Goal: Information Seeking & Learning: Learn about a topic

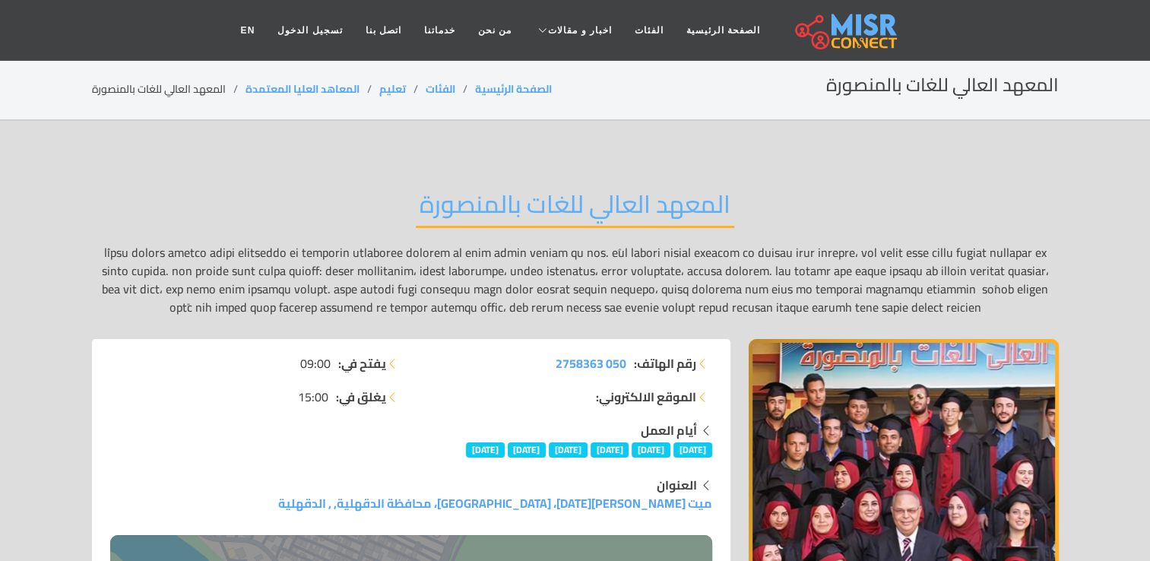
click at [614, 175] on div "المعهد العالي للغات بالمنصورة" at bounding box center [575, 252] width 967 height 173
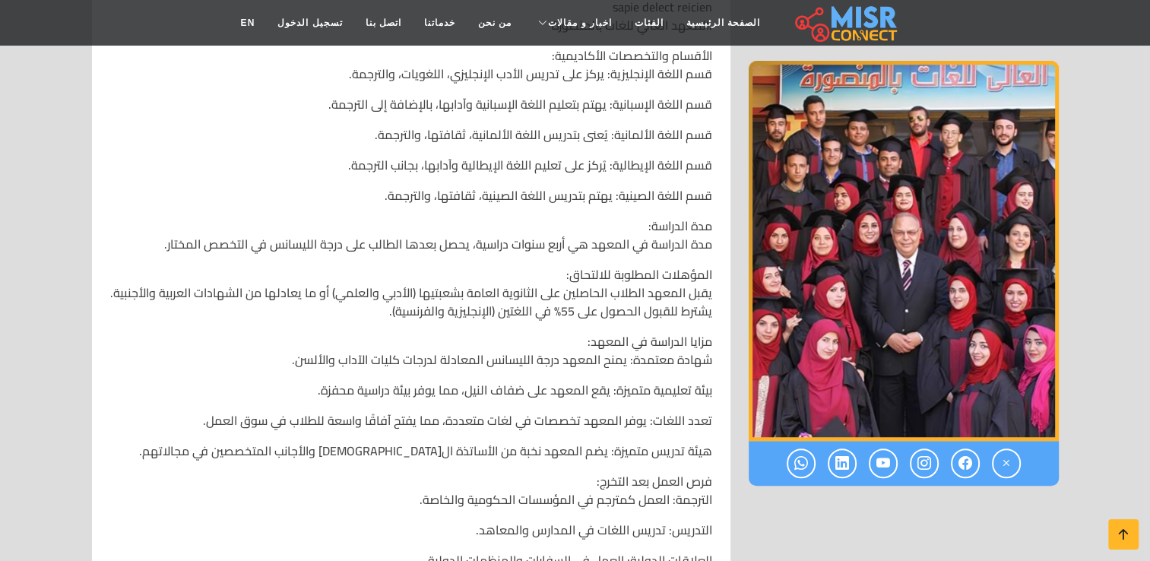
scroll to position [1064, 0]
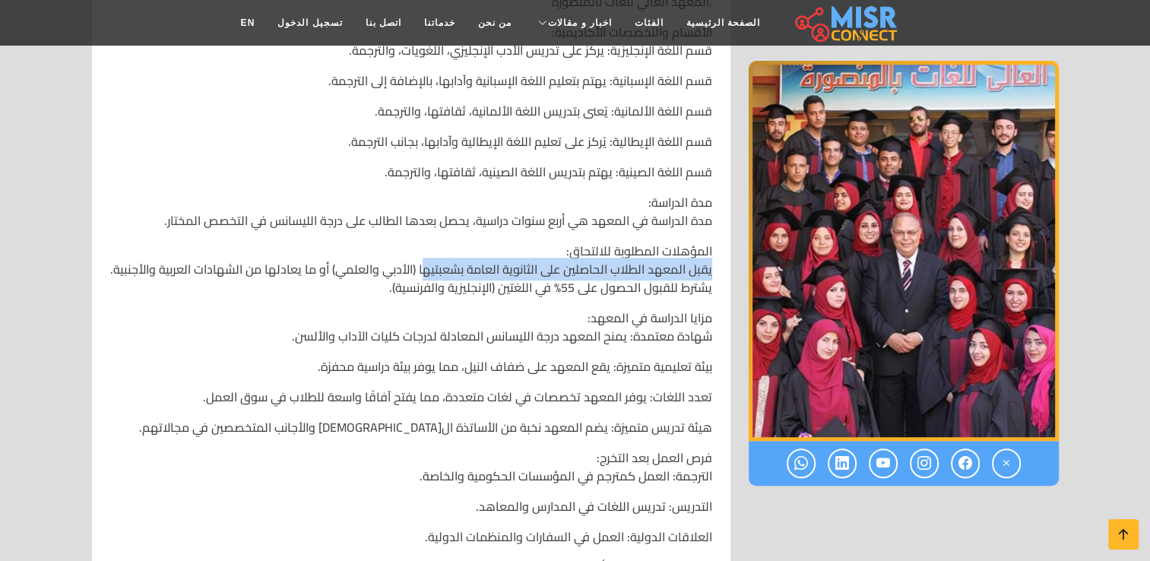
drag, startPoint x: 710, startPoint y: 272, endPoint x: 424, endPoint y: 277, distance: 285.8
click at [424, 277] on p "المؤهلات المطلوبة للالتحاق: يقبل المعهد الطلاب الحاصلين على الثانوية العامة بشع…" at bounding box center [411, 269] width 602 height 55
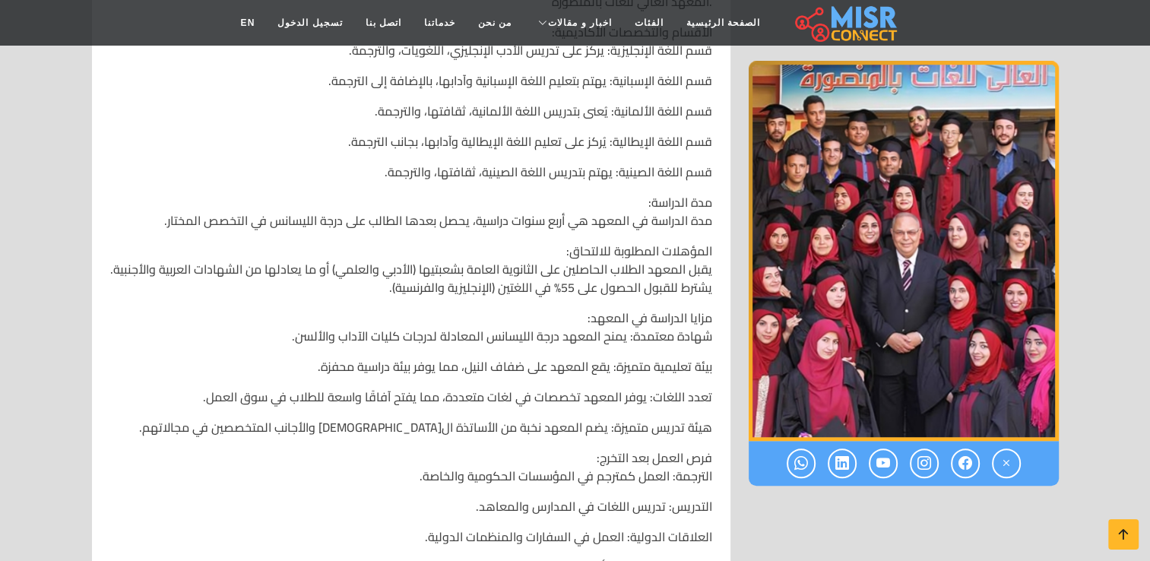
click at [398, 231] on div "المعهد العالي للغات بالمنصورة 📍 العنوان: ميت [PERSON_NAME][DATE]، [GEOGRAPHIC_D…" at bounding box center [411, 205] width 620 height 900
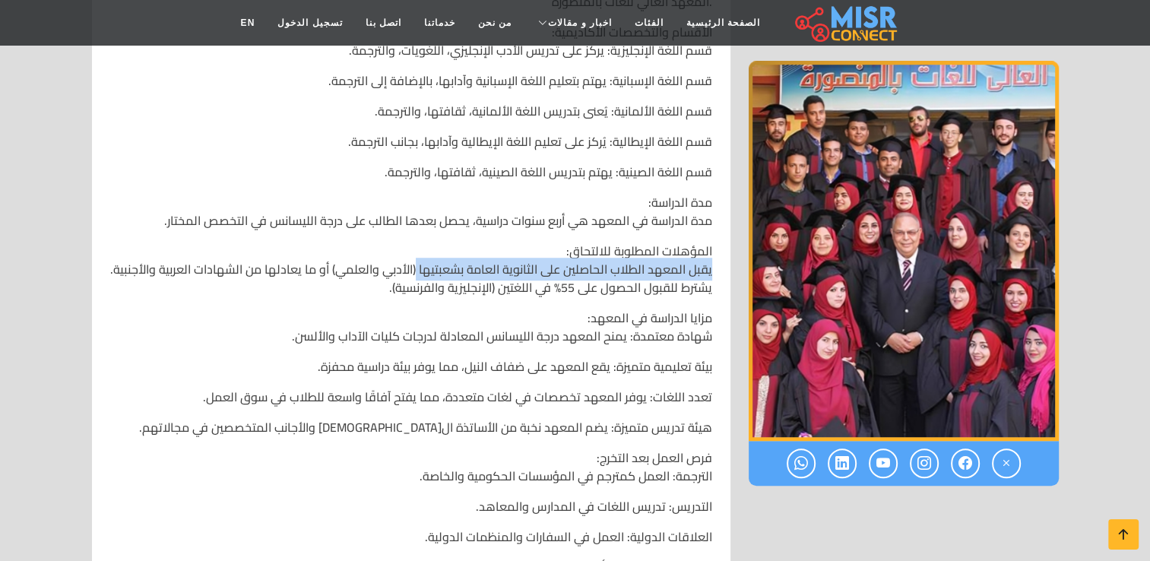
drag, startPoint x: 417, startPoint y: 269, endPoint x: 580, endPoint y: 263, distance: 162.8
click at [711, 275] on p "المؤهلات المطلوبة للالتحاق: يقبل المعهد الطلاب الحاصلين على الثانوية العامة بشع…" at bounding box center [411, 269] width 602 height 55
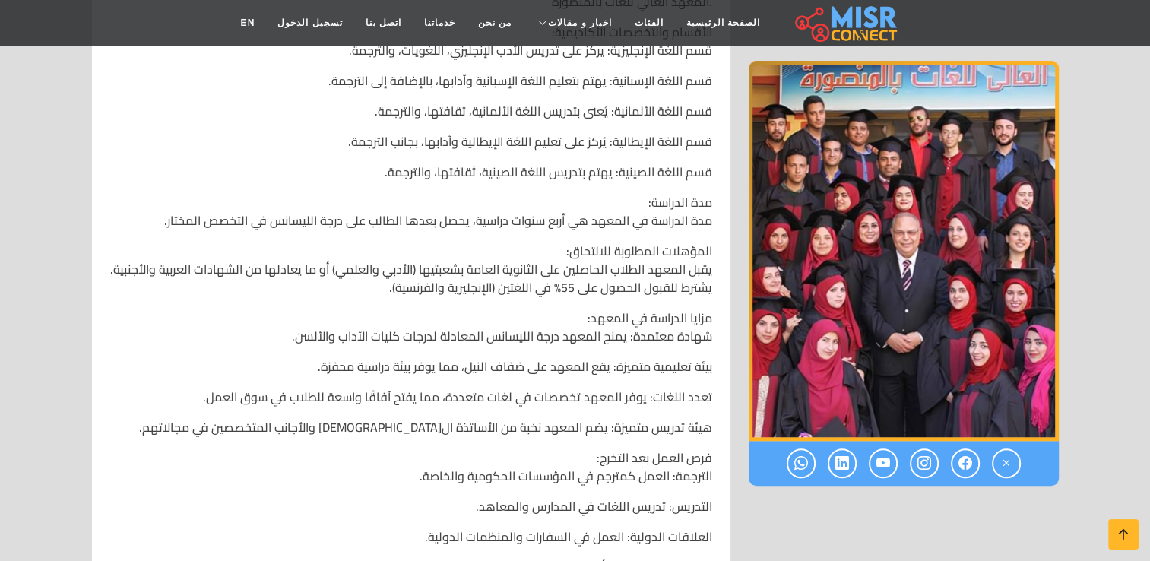
drag, startPoint x: 505, startPoint y: 257, endPoint x: 700, endPoint y: 271, distance: 195.8
click at [505, 257] on p "المؤهلات المطلوبة للالتحاق: يقبل المعهد الطلاب الحاصلين على الثانوية العامة بشع…" at bounding box center [411, 269] width 602 height 55
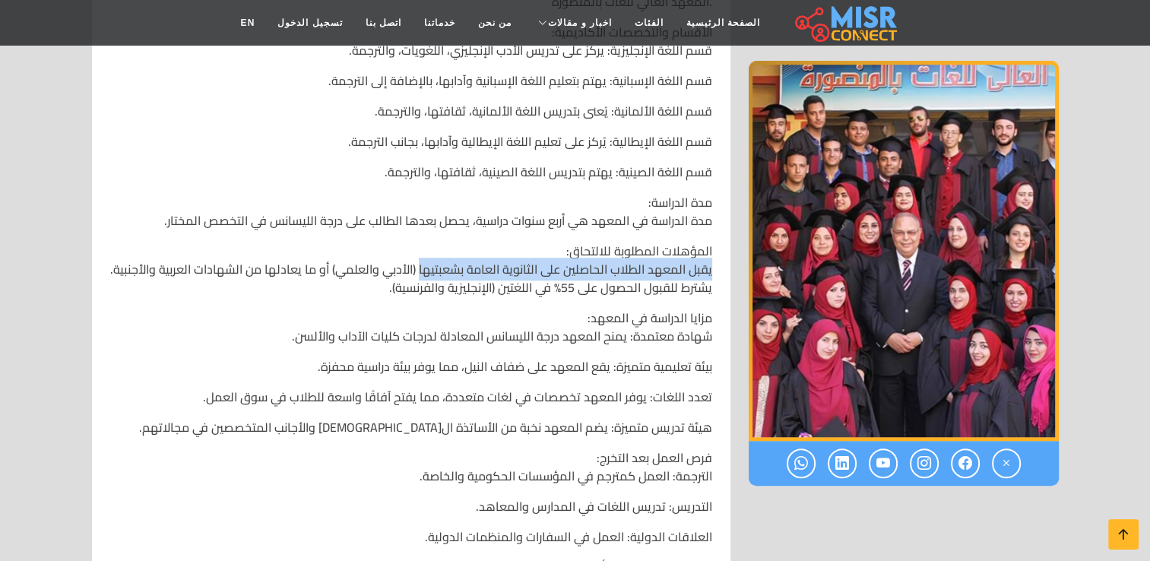
drag, startPoint x: 711, startPoint y: 270, endPoint x: 408, endPoint y: 274, distance: 303.3
click at [421, 277] on p "المؤهلات المطلوبة للالتحاق: يقبل المعهد الطلاب الحاصلين على الثانوية العامة بشع…" at bounding box center [411, 269] width 602 height 55
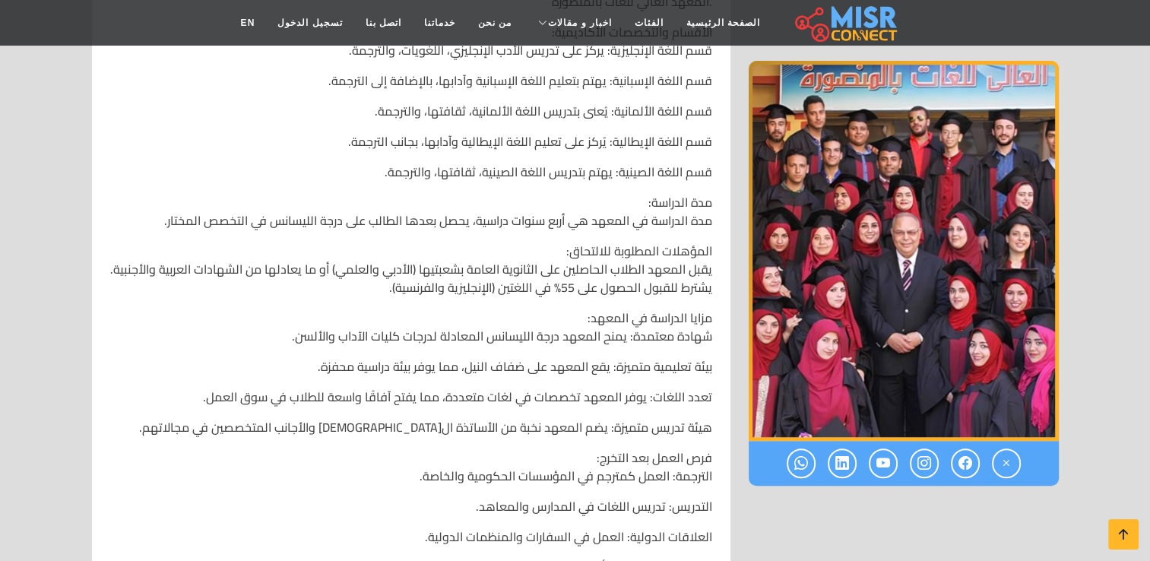
click at [394, 262] on p "المؤهلات المطلوبة للالتحاق: يقبل المعهد الطلاب الحاصلين على الثانوية العامة بشع…" at bounding box center [411, 269] width 602 height 55
drag, startPoint x: 417, startPoint y: 268, endPoint x: 332, endPoint y: 275, distance: 85.5
click at [332, 275] on p "المؤهلات المطلوبة للالتحاق: يقبل المعهد الطلاب الحاصلين على الثانوية العامة بشع…" at bounding box center [411, 269] width 602 height 55
click at [506, 257] on p "المؤهلات المطلوبة للالتحاق: يقبل المعهد الطلاب الحاصلين على الثانوية العامة بشع…" at bounding box center [411, 269] width 602 height 55
click at [571, 254] on p "المؤهلات المطلوبة للالتحاق: يقبل المعهد الطلاب الحاصلين على الثانوية العامة بشع…" at bounding box center [411, 269] width 602 height 55
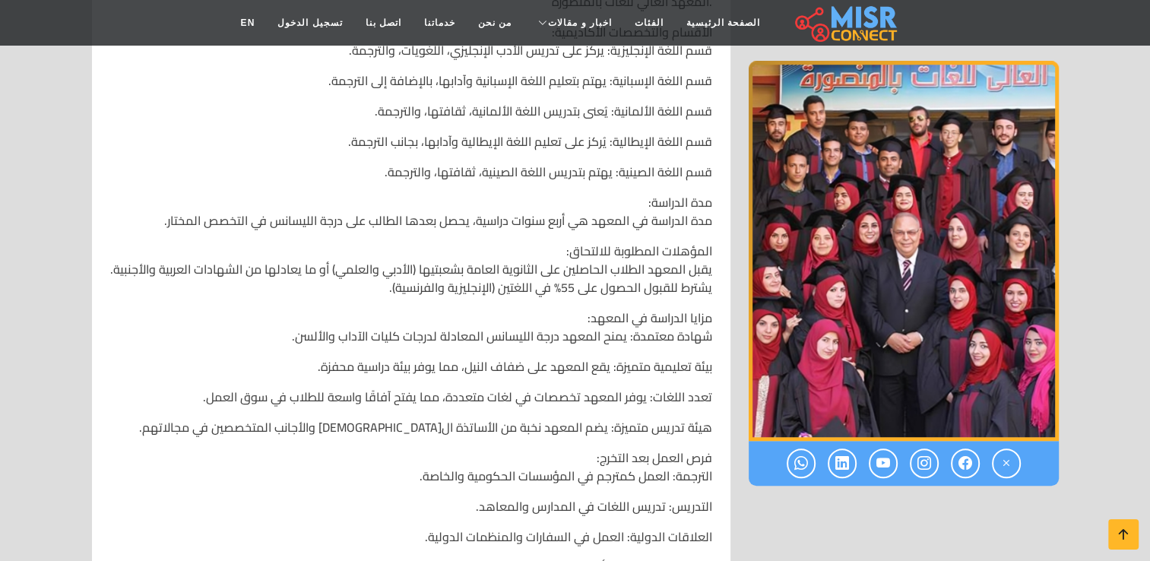
click at [557, 255] on p "المؤهلات المطلوبة للالتحاق: يقبل المعهد الطلاب الحاصلين على الثانوية العامة بشع…" at bounding box center [411, 269] width 602 height 55
drag, startPoint x: 565, startPoint y: 252, endPoint x: 724, endPoint y: 252, distance: 158.1
click at [715, 263] on div "المعهد العالي للغات بالمنصورة 📍 العنوان: ميت [PERSON_NAME][DATE]، [GEOGRAPHIC_D…" at bounding box center [411, 205] width 620 height 900
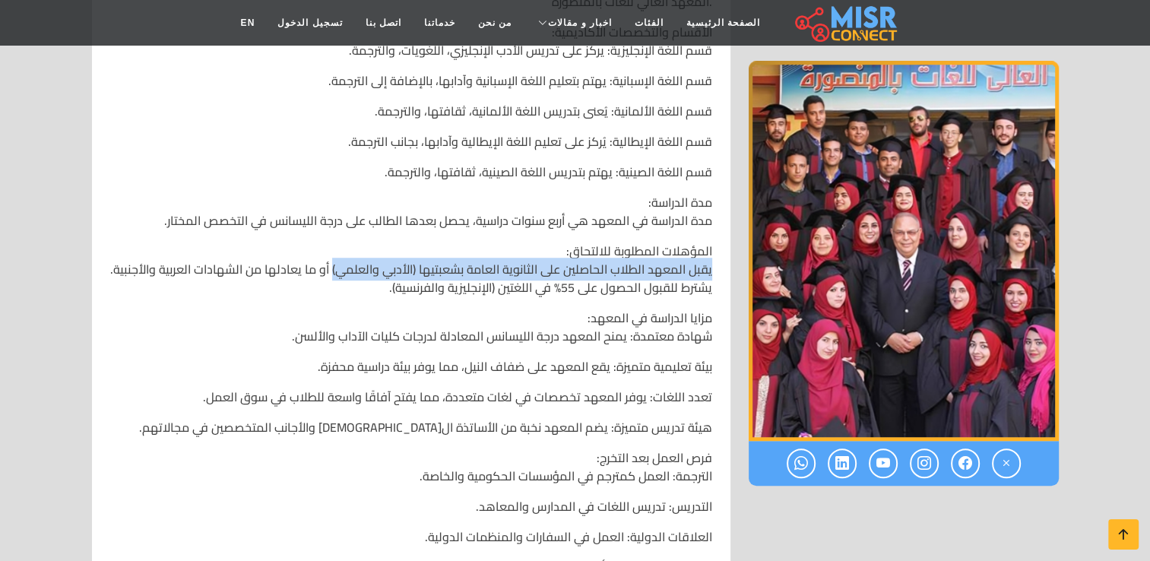
drag, startPoint x: 711, startPoint y: 269, endPoint x: 334, endPoint y: 277, distance: 377.8
click at [334, 277] on p "المؤهلات المطلوبة للالتحاق: يقبل المعهد الطلاب الحاصلين على الثانوية العامة بشع…" at bounding box center [411, 269] width 602 height 55
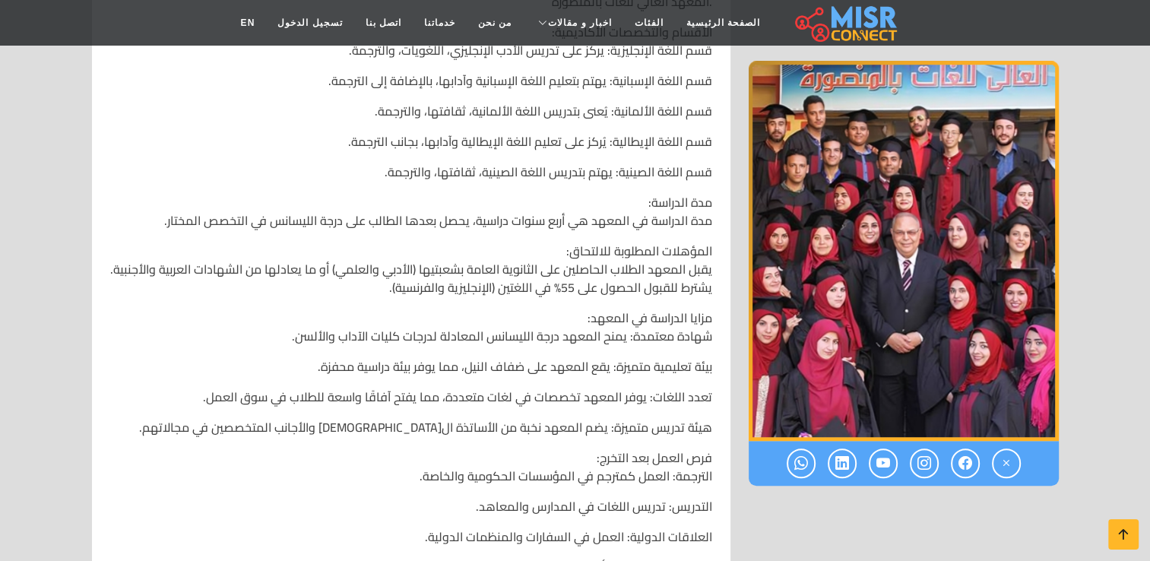
drag, startPoint x: 452, startPoint y: 248, endPoint x: 641, endPoint y: 248, distance: 189.3
click at [453, 248] on p "المؤهلات المطلوبة للالتحاق: يقبل المعهد الطلاب الحاصلين على الثانوية العامة بشع…" at bounding box center [411, 269] width 602 height 55
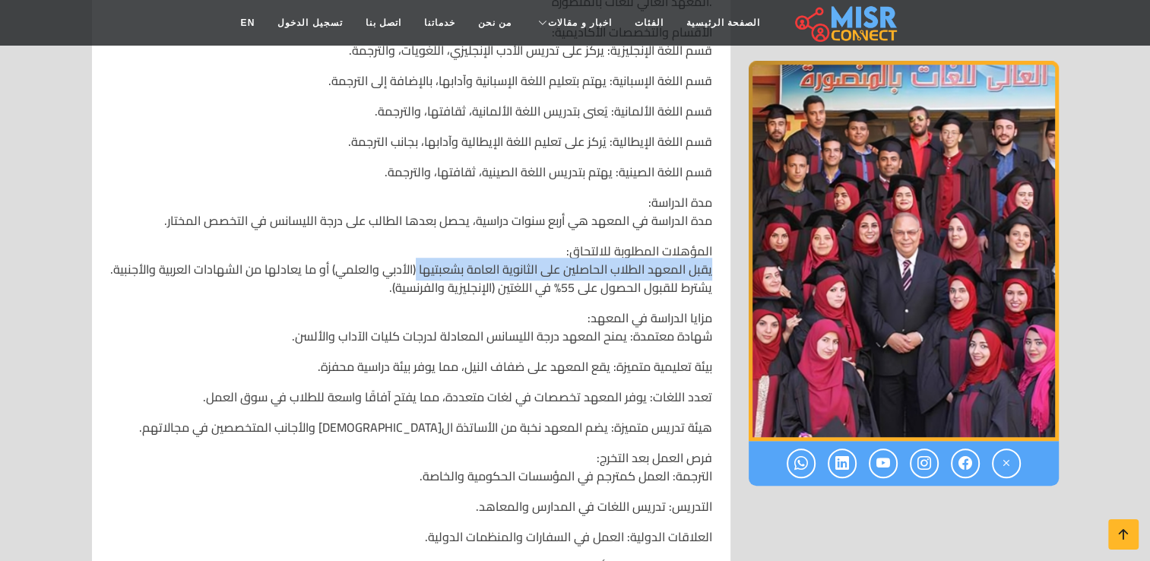
drag, startPoint x: 712, startPoint y: 271, endPoint x: 413, endPoint y: 261, distance: 299.6
click at [419, 266] on div "المعهد العالي للغات بالمنصورة 📍 العنوان: ميت [PERSON_NAME][DATE]، [GEOGRAPHIC_D…" at bounding box center [411, 205] width 620 height 900
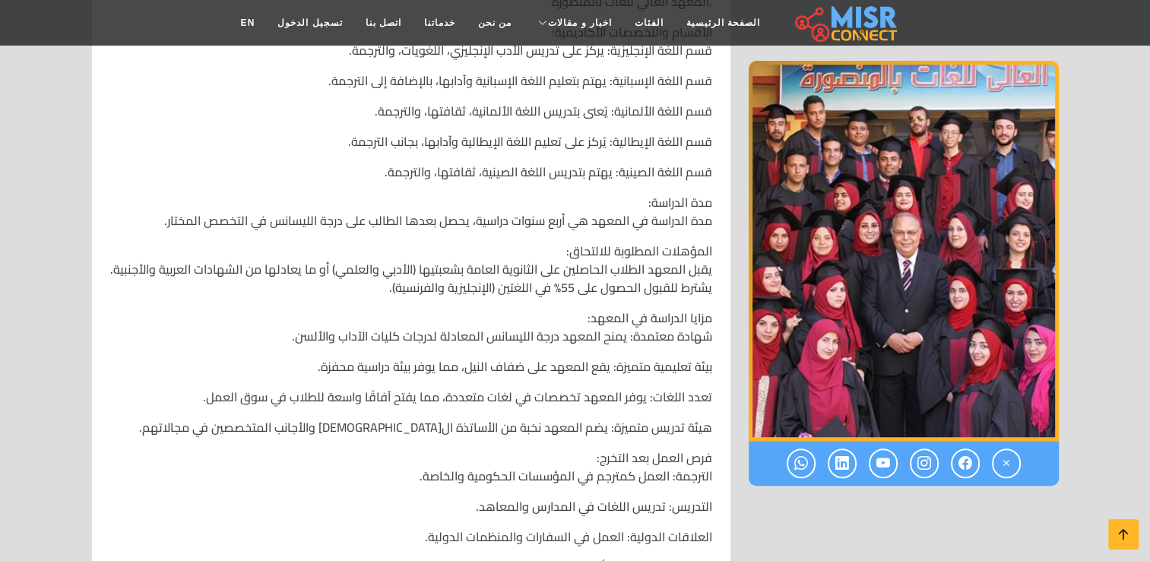
click at [413, 261] on p "المؤهلات المطلوبة للالتحاق: يقبل المعهد الطلاب الحاصلين على الثانوية العامة بشع…" at bounding box center [411, 269] width 602 height 55
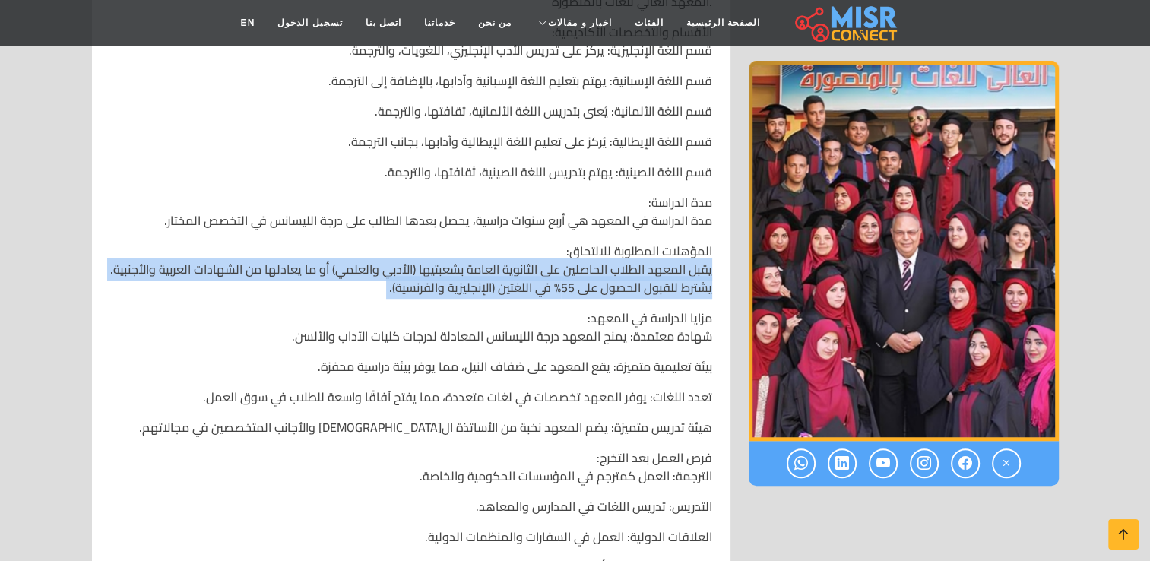
drag, startPoint x: 711, startPoint y: 271, endPoint x: 264, endPoint y: 287, distance: 447.2
click at [231, 287] on p "المؤهلات المطلوبة للالتحاق: يقبل المعهد الطلاب الحاصلين على الثانوية العامة بشع…" at bounding box center [411, 269] width 602 height 55
click at [289, 291] on p "المؤهلات المطلوبة للالتحاق: يقبل المعهد الطلاب الحاصلين على الثانوية العامة بشع…" at bounding box center [411, 269] width 602 height 55
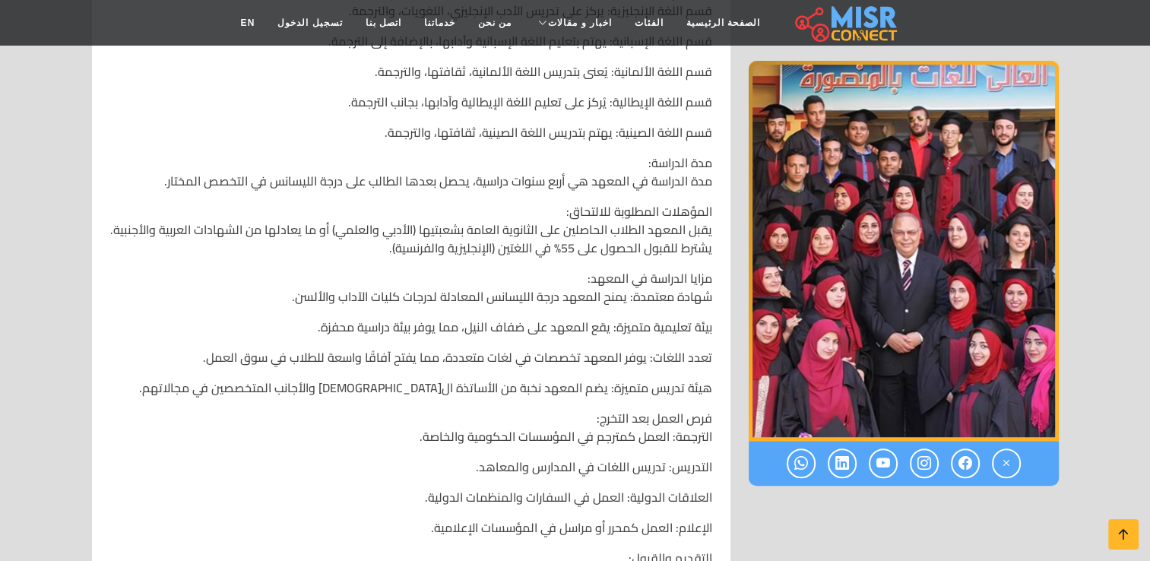
scroll to position [1140, 0]
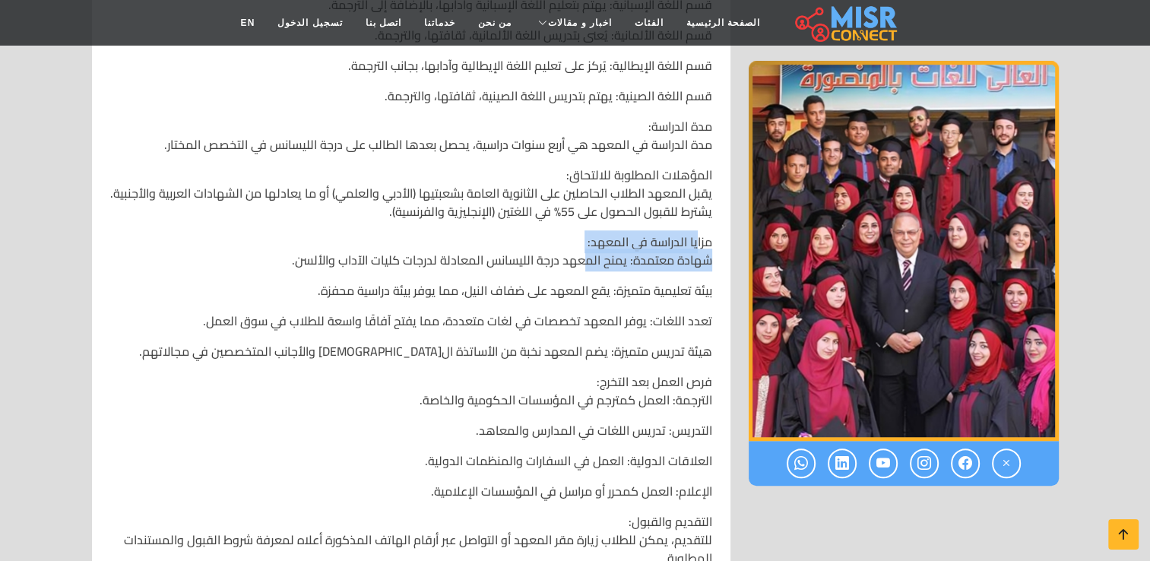
drag, startPoint x: 687, startPoint y: 248, endPoint x: 584, endPoint y: 252, distance: 103.4
click at [584, 252] on p "مزايا الدراسة في المعهد: شهادة معتمدة: يمنح المعهد درجة الليسانس المعادلة لدرجا…" at bounding box center [411, 251] width 602 height 36
click at [553, 237] on p "مزايا الدراسة في المعهد: شهادة معتمدة: يمنح المعهد درجة الليسانس المعادلة لدرجا…" at bounding box center [411, 251] width 602 height 36
drag, startPoint x: 587, startPoint y: 241, endPoint x: 721, endPoint y: 266, distance: 136.1
click at [719, 249] on div "المعهد العالي للغات بالمنصورة 📍 العنوان: ميت [PERSON_NAME][DATE]، [GEOGRAPHIC_D…" at bounding box center [411, 129] width 620 height 900
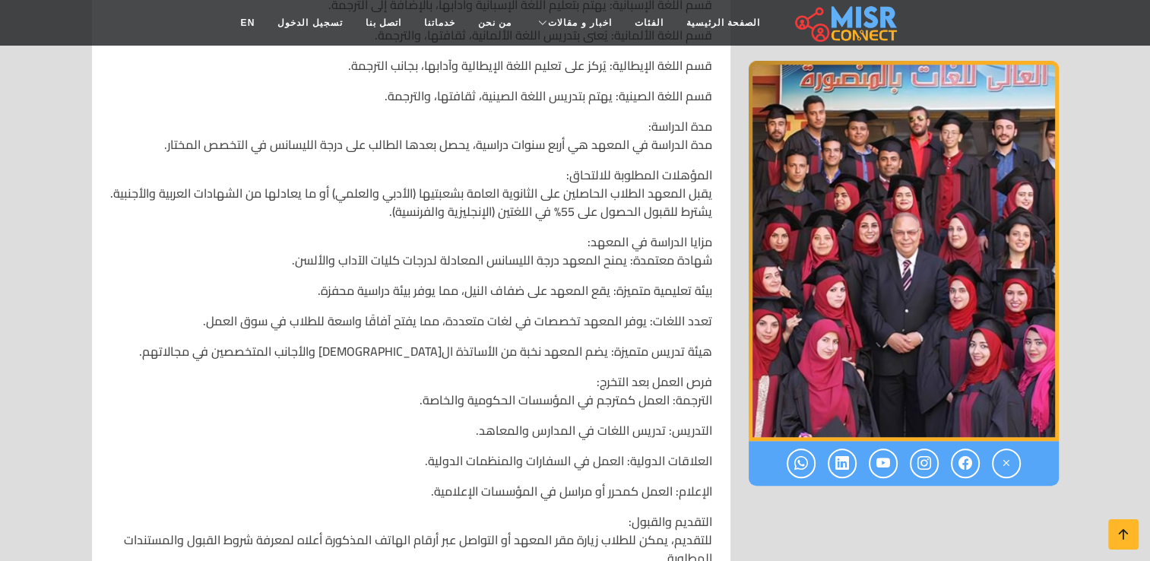
click at [720, 267] on div "المعهد العالي للغات بالمنصورة 📍 العنوان: ميت [PERSON_NAME][DATE]، [GEOGRAPHIC_D…" at bounding box center [411, 129] width 620 height 900
drag, startPoint x: 714, startPoint y: 242, endPoint x: 584, endPoint y: 245, distance: 130.0
click at [584, 245] on div "المعهد العالي للغات بالمنصورة 📍 العنوان: ميت [PERSON_NAME][DATE]، [GEOGRAPHIC_D…" at bounding box center [411, 129] width 620 height 900
drag, startPoint x: 599, startPoint y: 281, endPoint x: 682, endPoint y: 266, distance: 84.2
click at [600, 281] on p "بيئة تعليمية متميزة: يقع المعهد على ضفاف النيل، مما يوفر بيئة دراسية محفزة.​" at bounding box center [411, 290] width 602 height 18
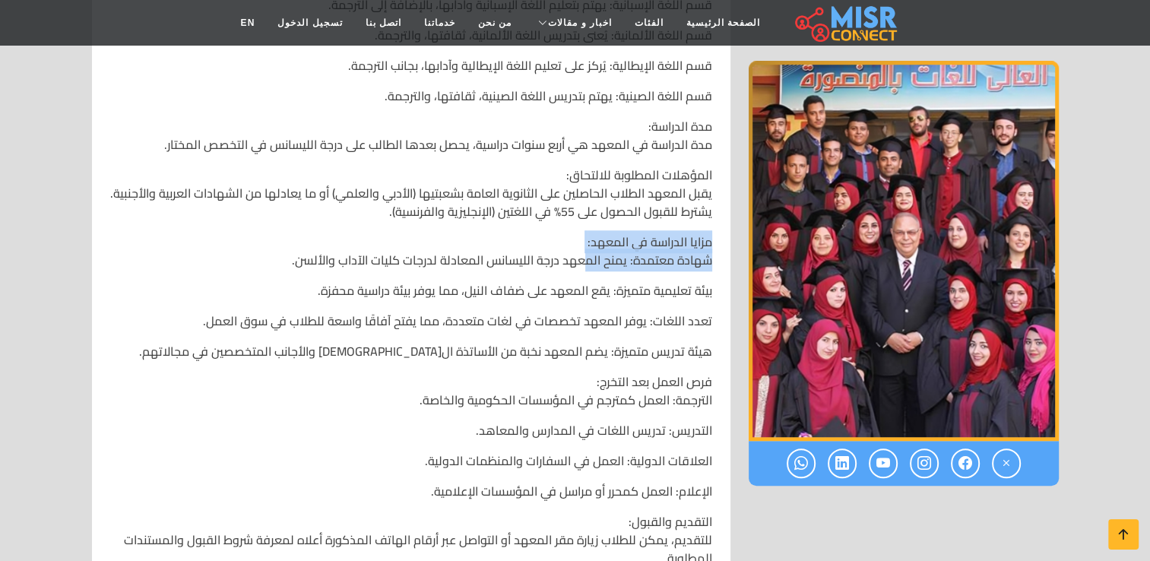
drag, startPoint x: 714, startPoint y: 244, endPoint x: 584, endPoint y: 257, distance: 130.6
click at [584, 257] on div "المعهد العالي للغات بالمنصورة 📍 العنوان: ميت [PERSON_NAME][DATE]، [GEOGRAPHIC_D…" at bounding box center [411, 129] width 620 height 900
click at [580, 242] on p "مزايا الدراسة في المعهد: شهادة معتمدة: يمنح المعهد درجة الليسانس المعادلة لدرجا…" at bounding box center [411, 251] width 602 height 36
drag, startPoint x: 583, startPoint y: 240, endPoint x: 714, endPoint y: 264, distance: 133.7
click at [714, 264] on div "المعهد العالي للغات بالمنصورة 📍 العنوان: ميت [PERSON_NAME][DATE]، [GEOGRAPHIC_D…" at bounding box center [411, 129] width 620 height 900
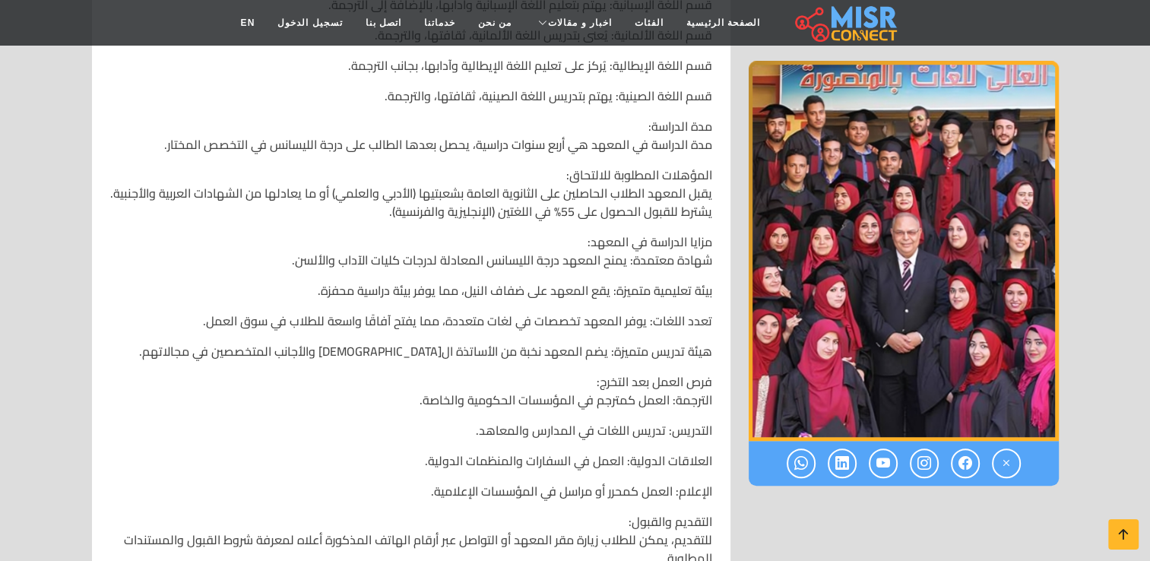
click at [711, 237] on div "المعهد العالي للغات بالمنصورة 📍 العنوان: ميت [PERSON_NAME][DATE]، [GEOGRAPHIC_D…" at bounding box center [411, 129] width 620 height 900
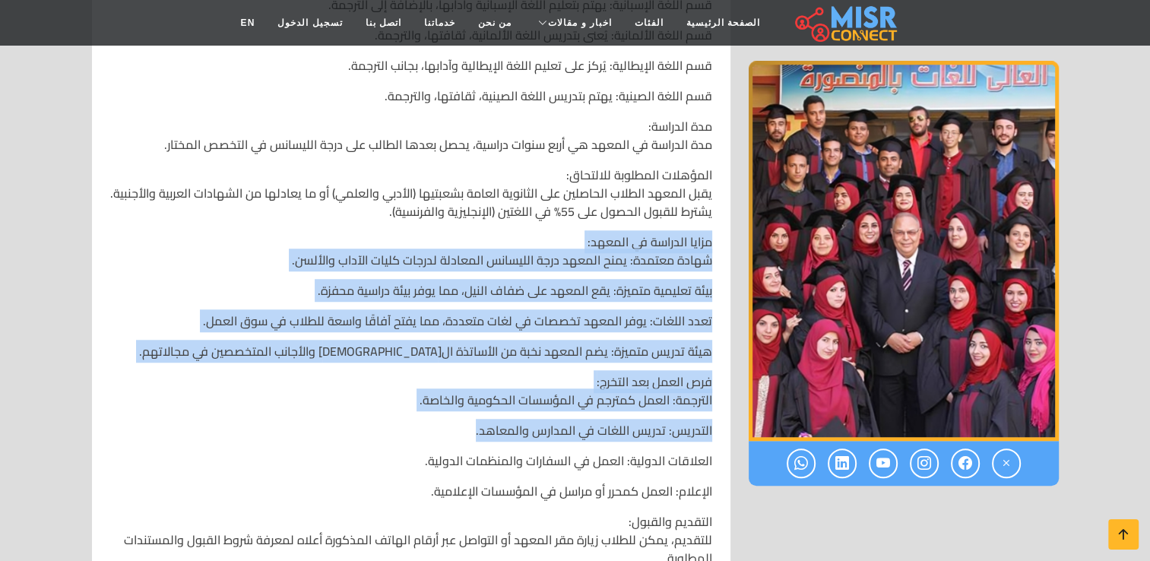
drag, startPoint x: 712, startPoint y: 242, endPoint x: 289, endPoint y: 421, distance: 459.8
click at [289, 421] on div "المعهد العالي للغات بالمنصورة 📍 العنوان: ميت [PERSON_NAME][DATE]، [GEOGRAPHIC_D…" at bounding box center [411, 129] width 620 height 900
drag, startPoint x: 246, startPoint y: 268, endPoint x: 275, endPoint y: 276, distance: 30.1
click at [246, 267] on p "مزايا الدراسة في المعهد: شهادة معتمدة: يمنح المعهد درجة الليسانس المعادلة لدرجا…" at bounding box center [411, 251] width 602 height 36
click at [309, 256] on p "مزايا الدراسة في المعهد: شهادة معتمدة: يمنح المعهد درجة الليسانس المعادلة لدرجا…" at bounding box center [411, 251] width 602 height 36
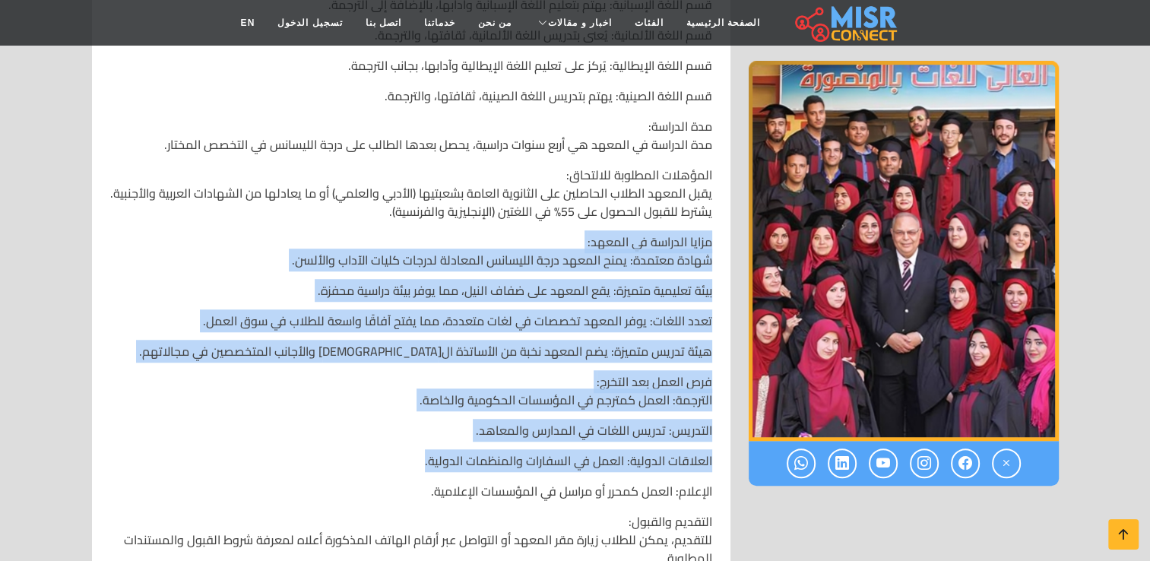
drag, startPoint x: 712, startPoint y: 242, endPoint x: 310, endPoint y: 414, distance: 437.2
click at [246, 447] on div "المعهد العالي للغات بالمنصورة 📍 العنوان: ميت [PERSON_NAME][DATE]، [GEOGRAPHIC_D…" at bounding box center [411, 129] width 620 height 900
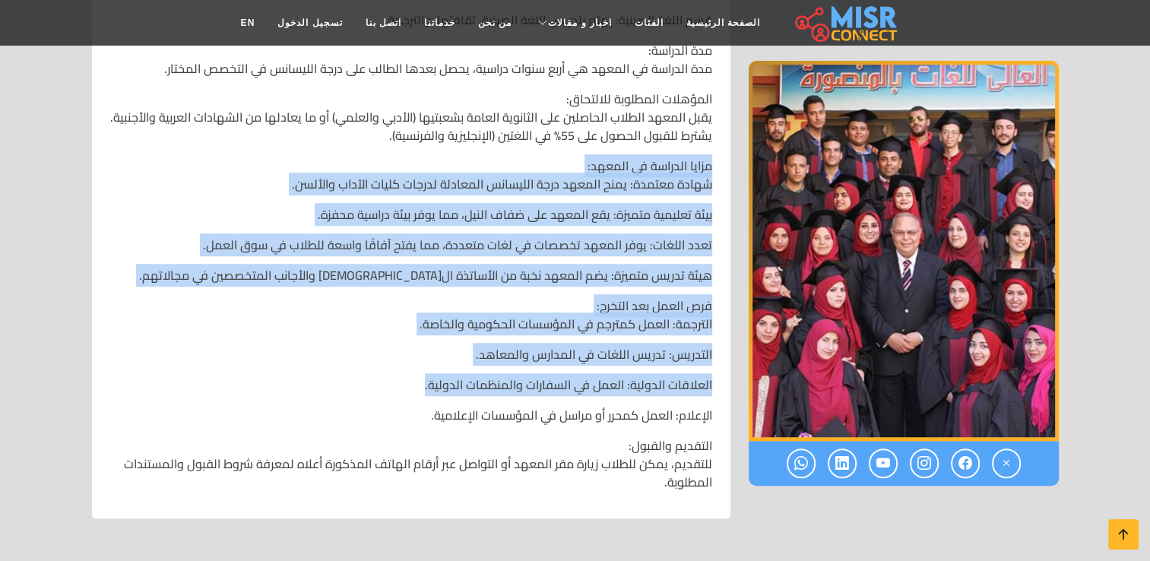
click at [341, 351] on p "التدريس: تدريس اللغات في المدارس والمعاهد.​" at bounding box center [411, 354] width 602 height 18
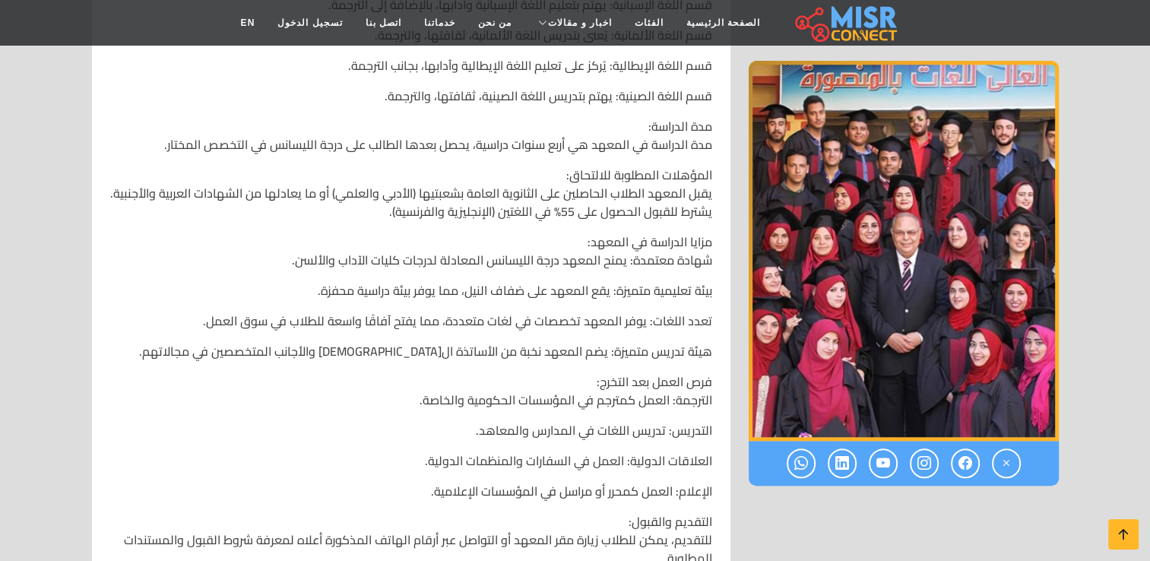
click at [717, 242] on div "المعهد العالي للغات بالمنصورة 📍 العنوان: ميت [PERSON_NAME][DATE]، [GEOGRAPHIC_D…" at bounding box center [411, 129] width 620 height 900
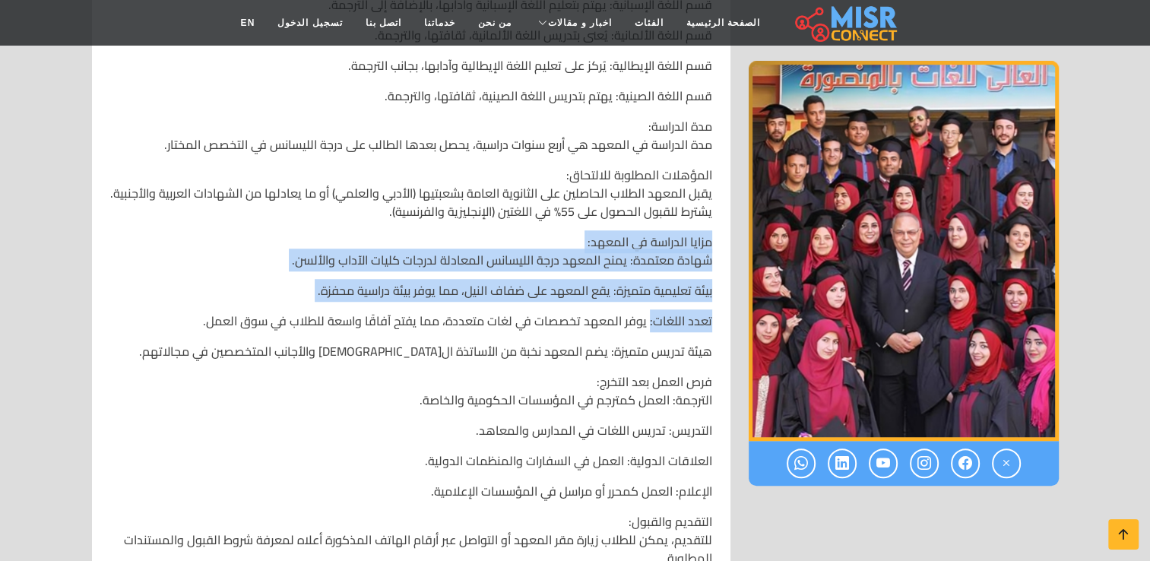
drag, startPoint x: 526, startPoint y: 237, endPoint x: 650, endPoint y: 304, distance: 140.8
click at [650, 304] on div "المعهد العالي للغات بالمنصورة 📍 العنوان: ميت [PERSON_NAME][DATE]، [GEOGRAPHIC_D…" at bounding box center [411, 129] width 620 height 900
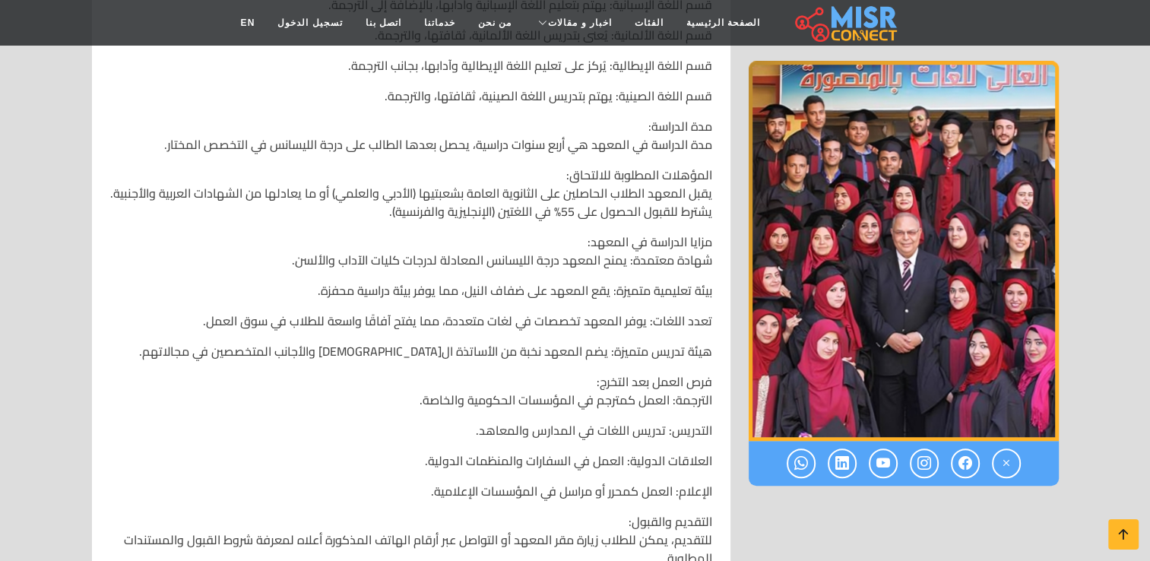
drag, startPoint x: 684, startPoint y: 223, endPoint x: 693, endPoint y: 229, distance: 10.6
click at [689, 224] on div "المعهد العالي للغات بالمنصورة 📍 العنوان: ميت [PERSON_NAME][DATE]، [GEOGRAPHIC_D…" at bounding box center [411, 129] width 620 height 900
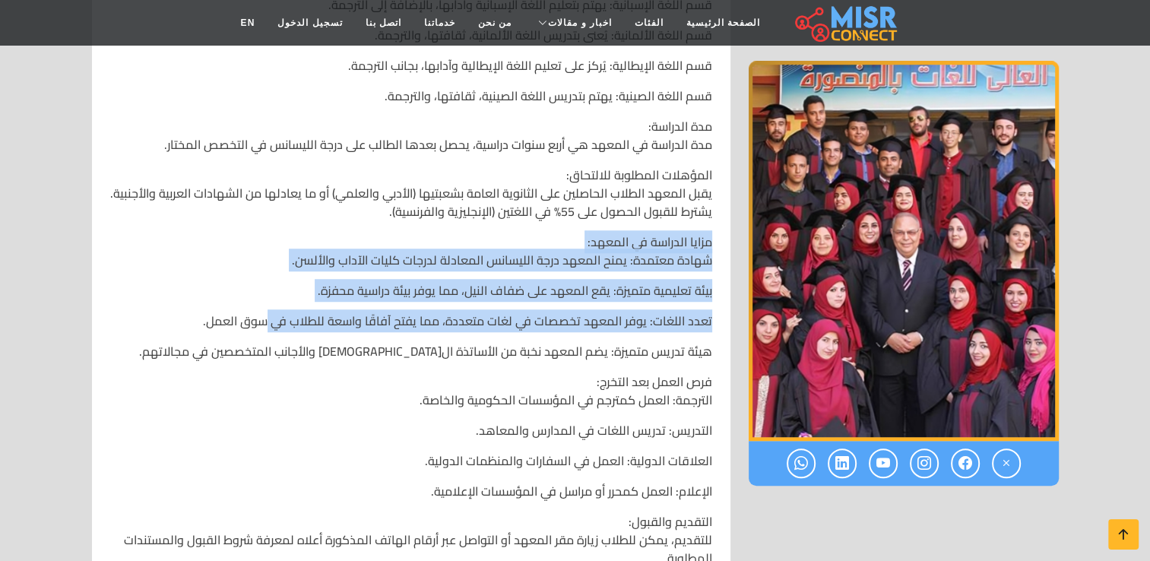
drag, startPoint x: 712, startPoint y: 242, endPoint x: 272, endPoint y: 325, distance: 447.9
click at [272, 325] on div "المعهد العالي للغات بالمنصورة 📍 العنوان: ميت [PERSON_NAME][DATE]، [GEOGRAPHIC_D…" at bounding box center [411, 129] width 620 height 900
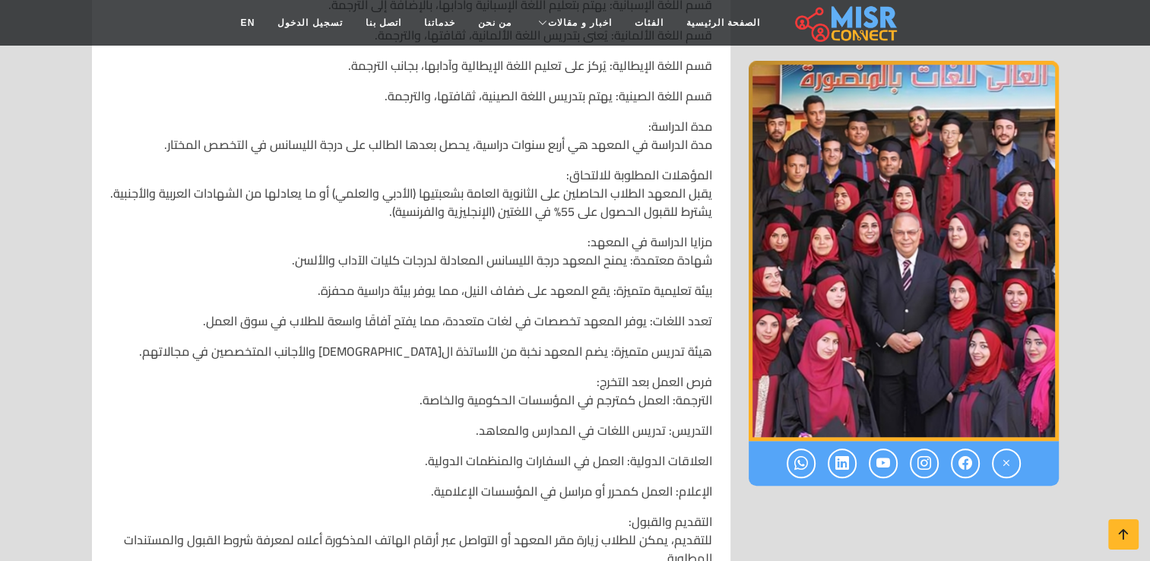
click at [261, 212] on p "المؤهلات المطلوبة للالتحاق: يقبل المعهد الطلاب الحاصلين على الثانوية العامة بشع…" at bounding box center [411, 193] width 602 height 55
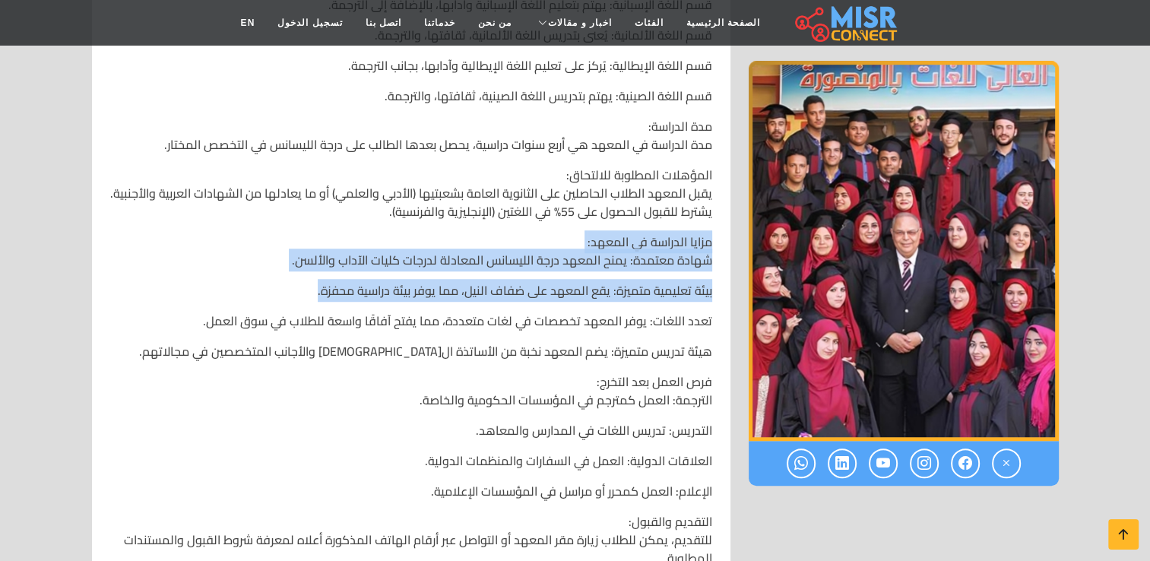
drag, startPoint x: 710, startPoint y: 238, endPoint x: 280, endPoint y: 284, distance: 432.7
click at [280, 284] on div "المعهد العالي للغات بالمنصورة 📍 العنوان: ميت [PERSON_NAME][DATE]، [GEOGRAPHIC_D…" at bounding box center [411, 129] width 620 height 900
click at [164, 280] on div "المعهد العالي للغات بالمنصورة 📍 العنوان: ميت [PERSON_NAME][DATE]، [GEOGRAPHIC_D…" at bounding box center [411, 129] width 620 height 900
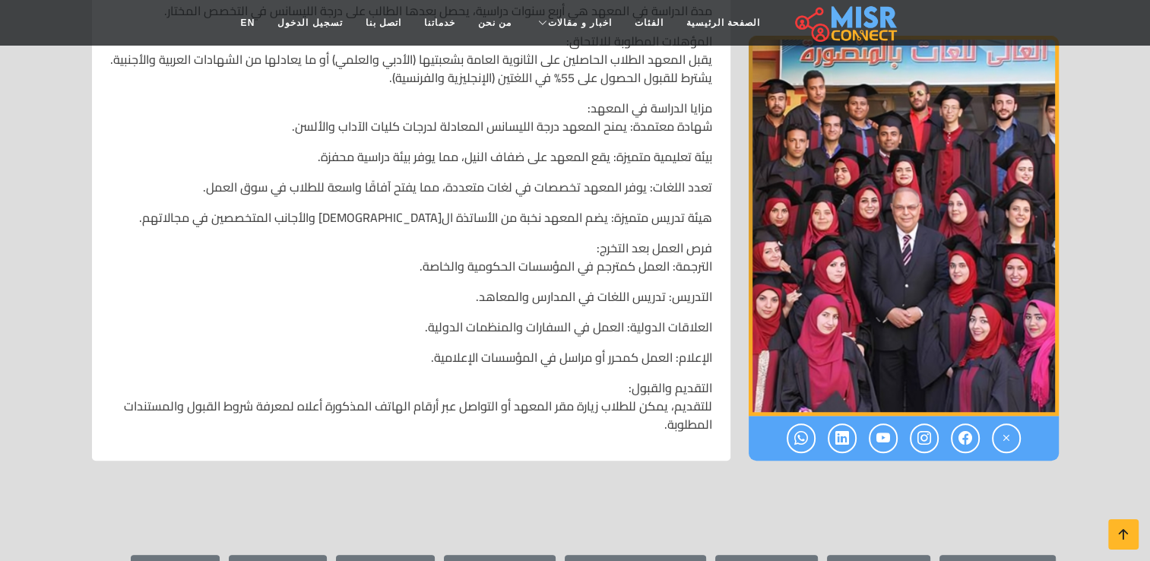
scroll to position [1368, 0]
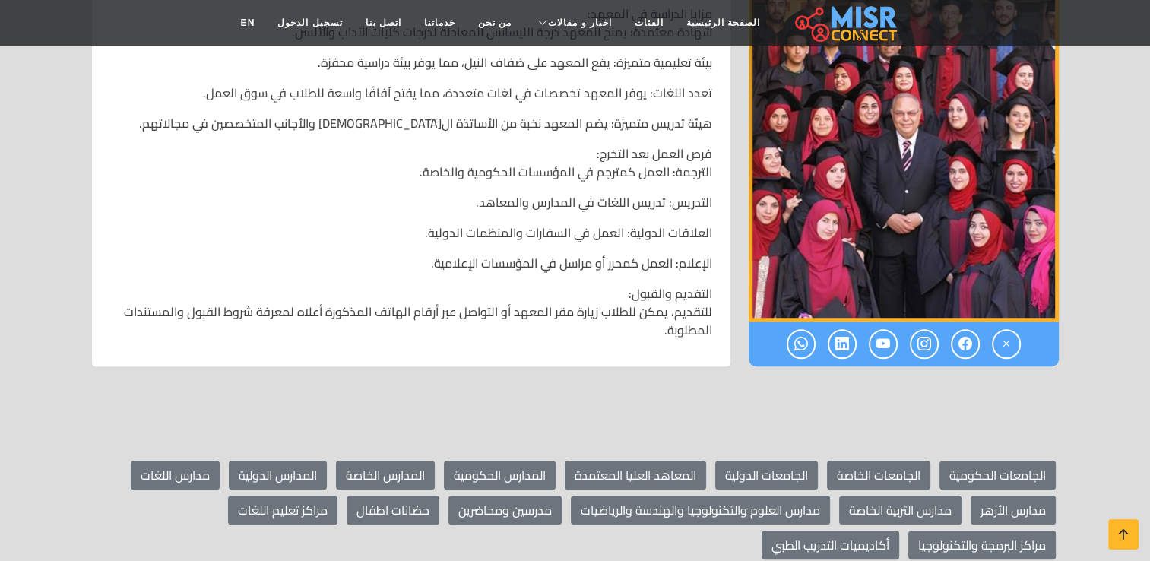
drag, startPoint x: 562, startPoint y: 257, endPoint x: 550, endPoint y: 265, distance: 14.1
click at [562, 258] on p "الإعلام: العمل كمحرر أو مراسل في المؤسسات الإعلامية.​" at bounding box center [411, 263] width 602 height 18
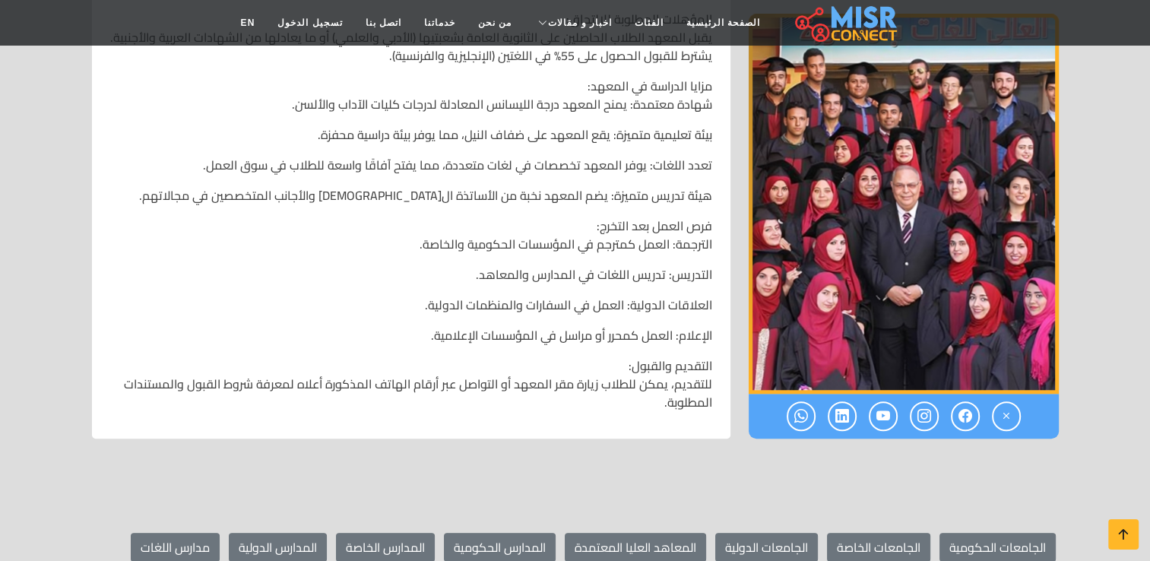
scroll to position [1216, 0]
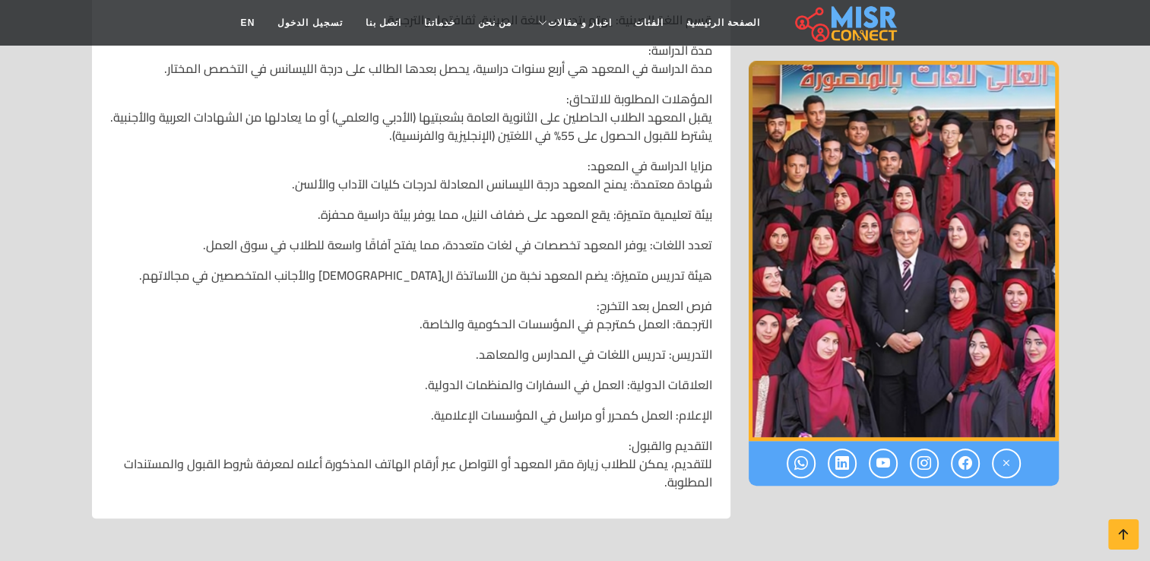
click at [556, 271] on p "هيئة تدريس متميزة: يضم المعهد نخبة من الأساتذة ال[DEMOGRAPHIC_DATA] والأجانب ال…" at bounding box center [411, 275] width 602 height 18
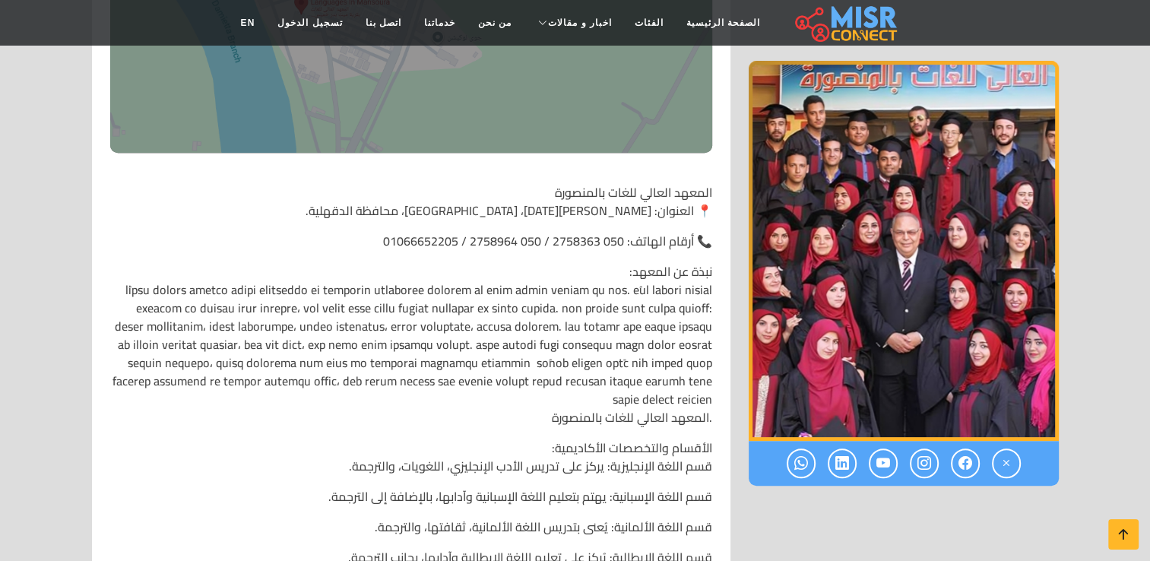
scroll to position [684, 0]
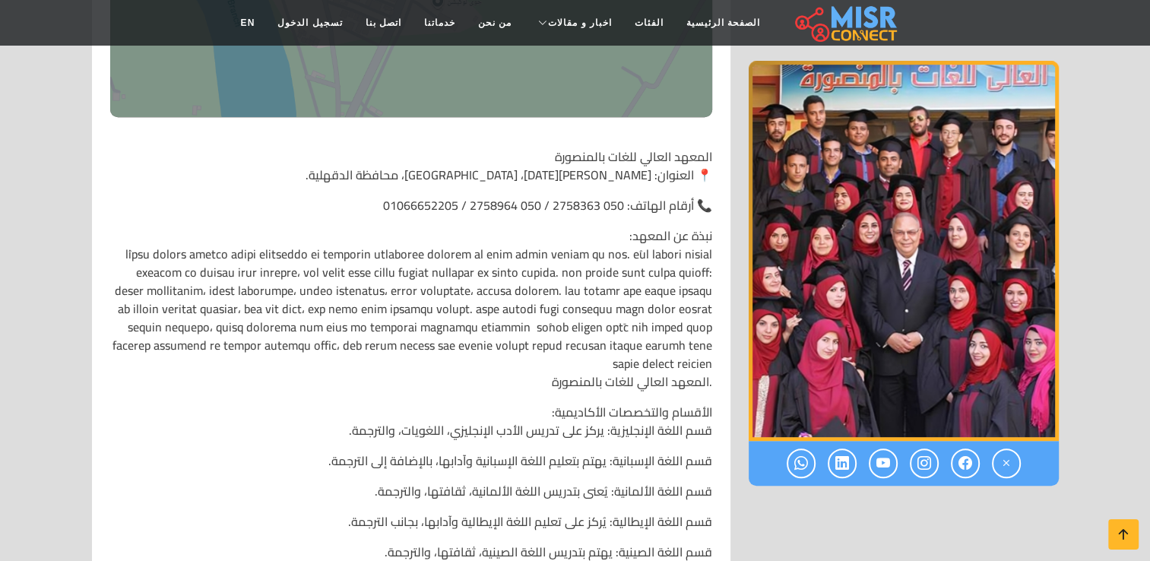
click at [605, 236] on p "نبذة عن المعهد: .المعهد العالي للغات بالمنصورة" at bounding box center [411, 308] width 602 height 164
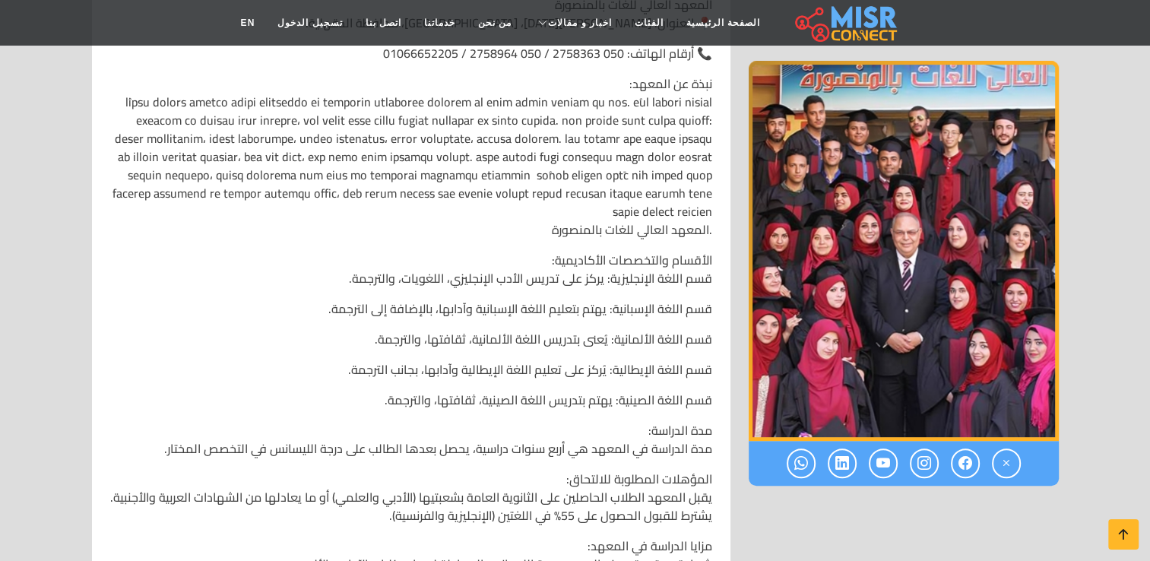
scroll to position [912, 0]
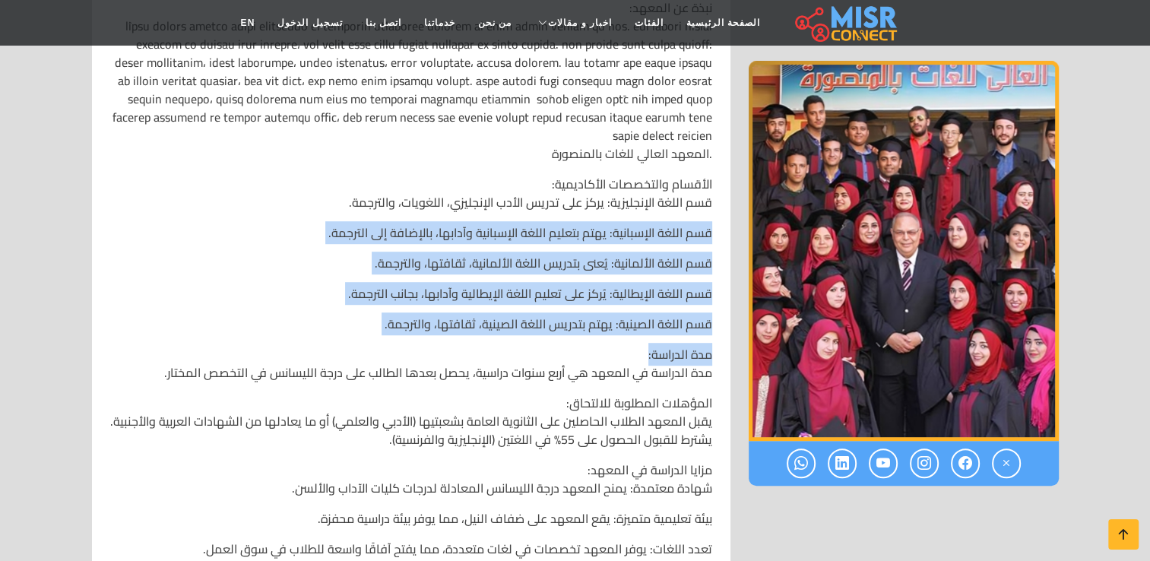
drag, startPoint x: 344, startPoint y: 202, endPoint x: 619, endPoint y: 296, distance: 291.6
click at [617, 306] on div "المعهد العالي للغات بالمنصورة 📍 العنوان: ميت [PERSON_NAME][DATE]، [GEOGRAPHIC_D…" at bounding box center [411, 357] width 620 height 900
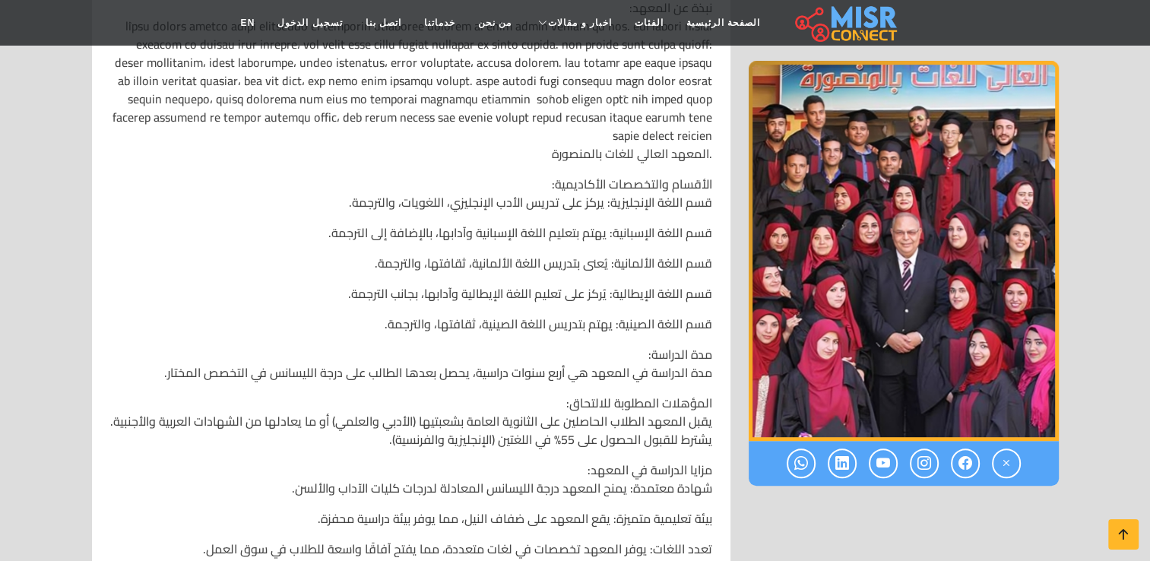
click at [695, 192] on p "الأقسام والتخصصات الأكاديمية: قسم اللغة الإنجليزية: يركز على تدريس الأدب الإنجل…" at bounding box center [411, 193] width 602 height 36
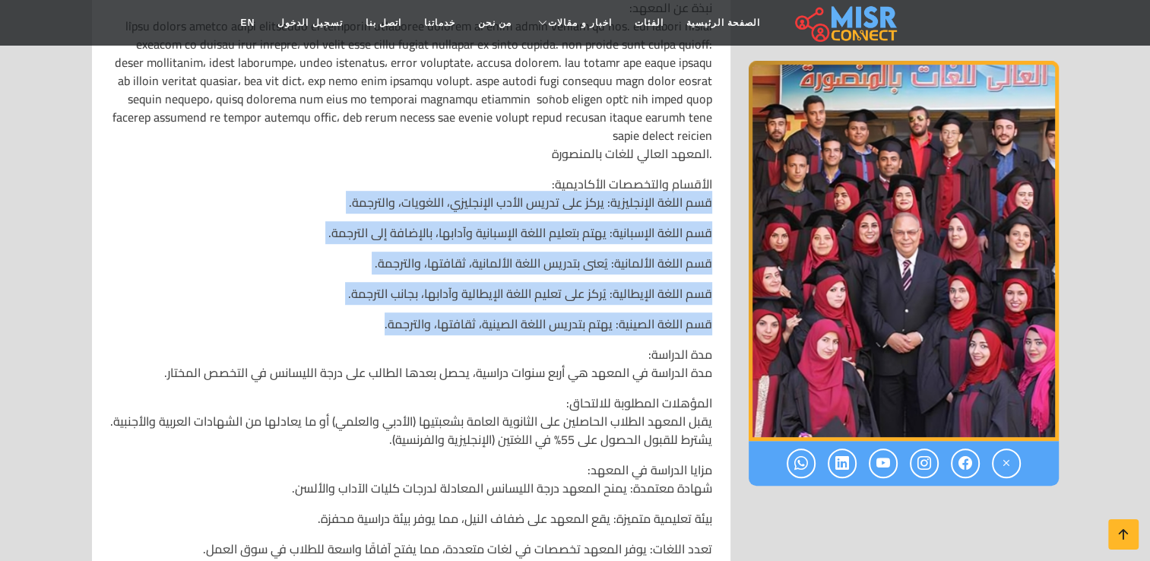
drag, startPoint x: 717, startPoint y: 204, endPoint x: 374, endPoint y: 322, distance: 362.2
click at [385, 326] on div "المعهد العالي للغات بالمنصورة 📍 العنوان: ميت [PERSON_NAME][DATE]، [GEOGRAPHIC_D…" at bounding box center [411, 357] width 620 height 900
click at [358, 315] on p "قسم اللغة الصينية: يهتم بتدريس اللغة الصينية، ثقافتها، والترجمة.​" at bounding box center [411, 324] width 602 height 18
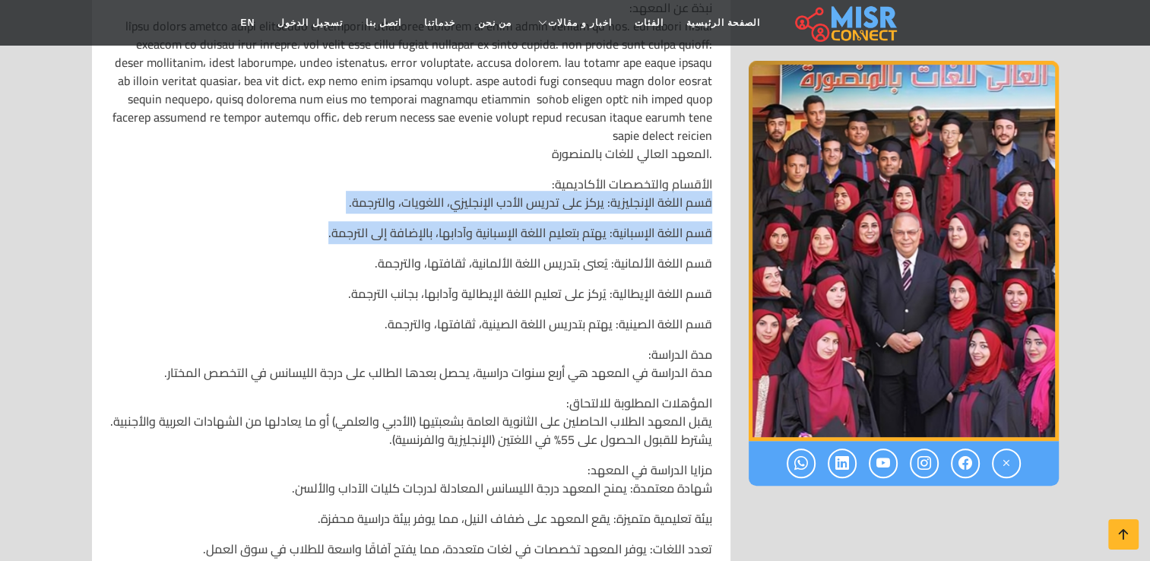
drag, startPoint x: 713, startPoint y: 197, endPoint x: 252, endPoint y: 211, distance: 460.8
click at [252, 211] on div "المعهد العالي للغات بالمنصورة 📍 العنوان: ميت [PERSON_NAME][DATE]، [GEOGRAPHIC_D…" at bounding box center [411, 357] width 620 height 900
click at [705, 211] on p "الأقسام والتخصصات الأكاديمية: قسم اللغة الإنجليزية: يركز على تدريس الأدب الإنجل…" at bounding box center [411, 193] width 602 height 36
click at [724, 203] on div "رقم الهاتف: 050 2758363 الموقع الالكتروني: يفتح في: 09:00 يغلق في: 15:00 أيام ا…" at bounding box center [411, 124] width 638 height 1395
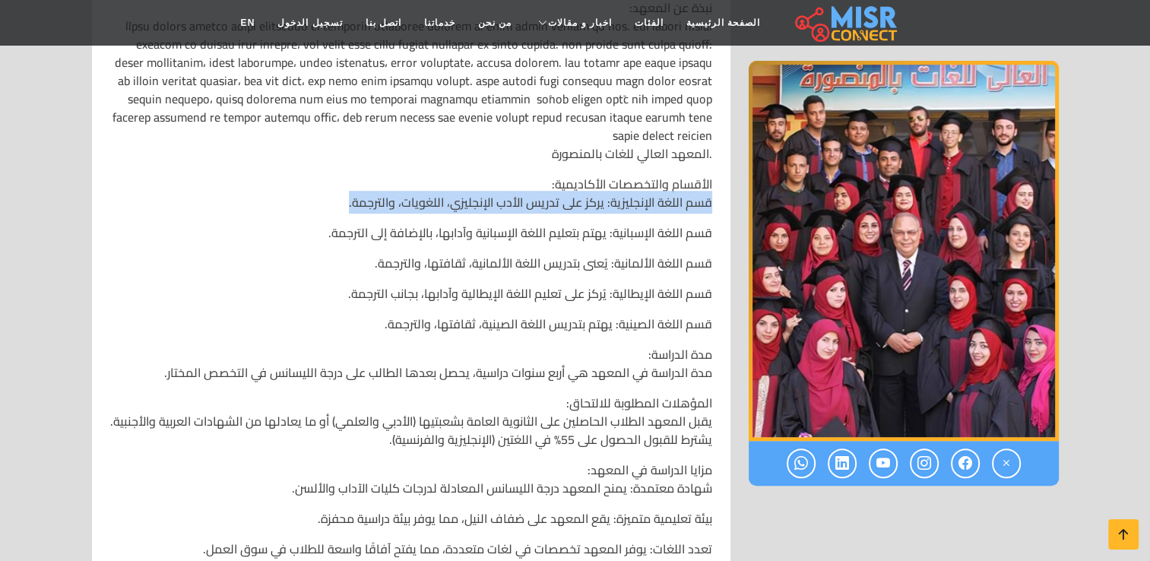
drag, startPoint x: 702, startPoint y: 202, endPoint x: 325, endPoint y: 207, distance: 377.8
click at [325, 207] on p "الأقسام والتخصصات الأكاديمية: قسم اللغة الإنجليزية: يركز على تدريس الأدب الإنجل…" at bounding box center [411, 193] width 602 height 36
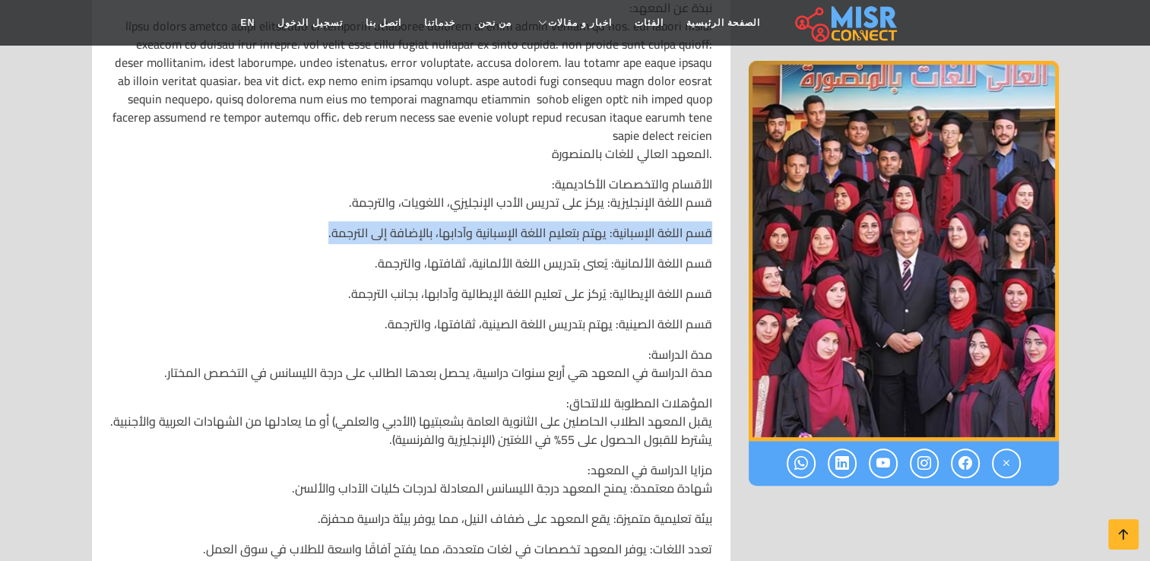
drag, startPoint x: 722, startPoint y: 233, endPoint x: 188, endPoint y: 242, distance: 533.6
click at [171, 239] on div "رقم الهاتف: 050 2758363 الموقع الالكتروني: يفتح في: 09:00 يغلق في: 15:00 أيام ا…" at bounding box center [411, 124] width 638 height 1395
click at [65, 257] on section "المعهد العالي للغات بالمنصورة رقم الهاتف: 050 2758363 الموقع الالكتروني: يفتح ف…" at bounding box center [575, 39] width 1150 height 1660
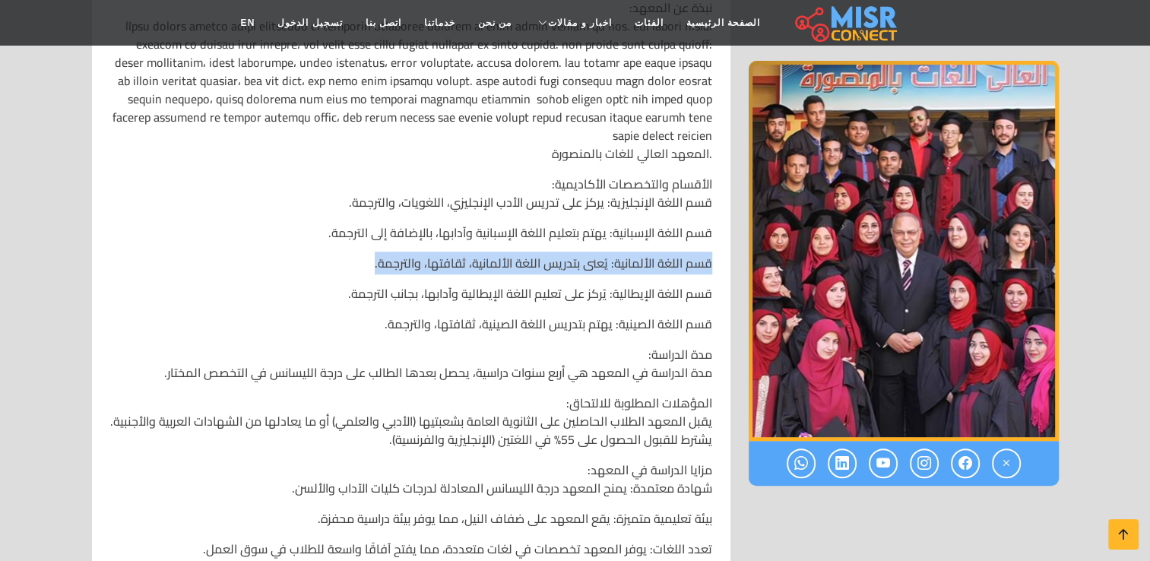
drag, startPoint x: 717, startPoint y: 261, endPoint x: 236, endPoint y: 266, distance: 481.1
click at [231, 264] on div "المعهد العالي للغات بالمنصورة 📍 العنوان: ميت [PERSON_NAME][DATE]، [GEOGRAPHIC_D…" at bounding box center [411, 357] width 620 height 900
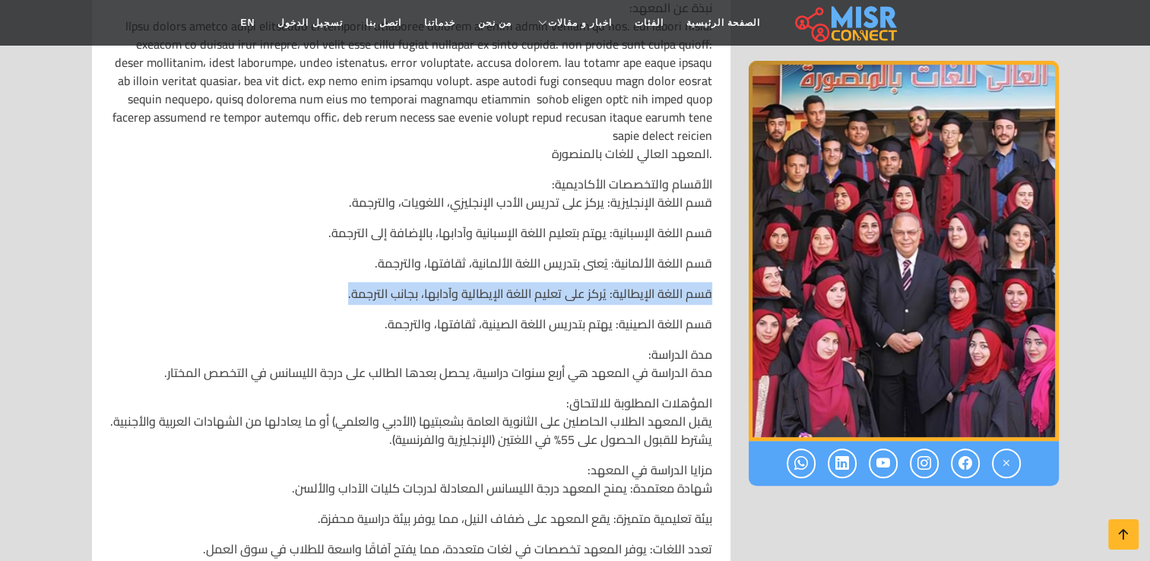
drag, startPoint x: 719, startPoint y: 299, endPoint x: 222, endPoint y: 285, distance: 497.3
click at [222, 285] on div "المعهد العالي للغات بالمنصورة 📍 العنوان: ميت [PERSON_NAME][DATE]، [GEOGRAPHIC_D…" at bounding box center [411, 357] width 620 height 900
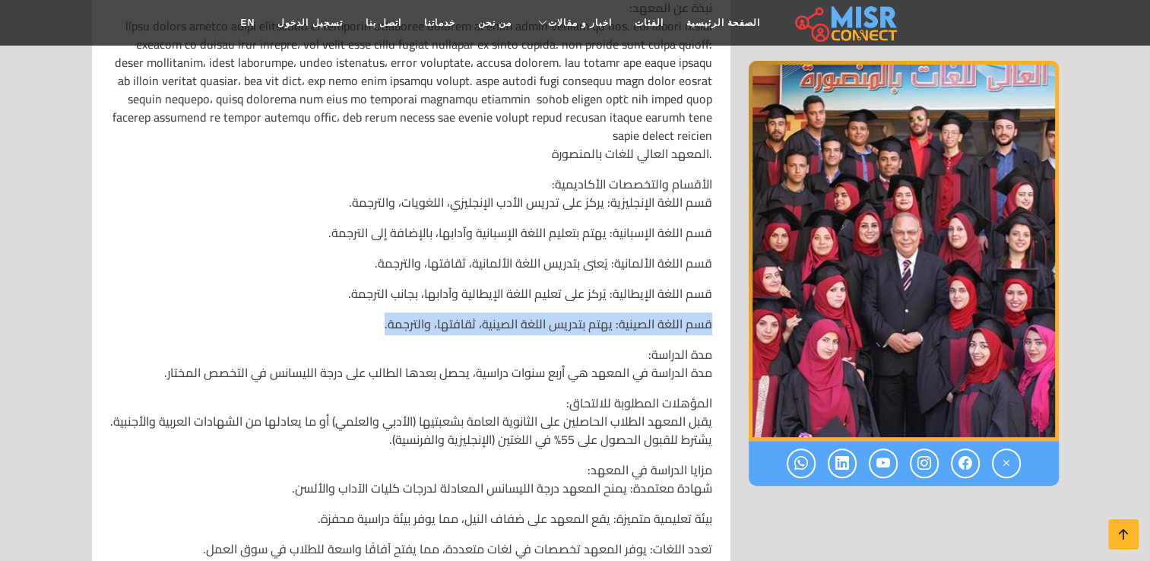
drag, startPoint x: 711, startPoint y: 325, endPoint x: 391, endPoint y: 331, distance: 320.8
click at [391, 331] on p "قسم اللغة الصينية: يهتم بتدريس اللغة الصينية، ثقافتها، والترجمة.​" at bounding box center [411, 324] width 602 height 18
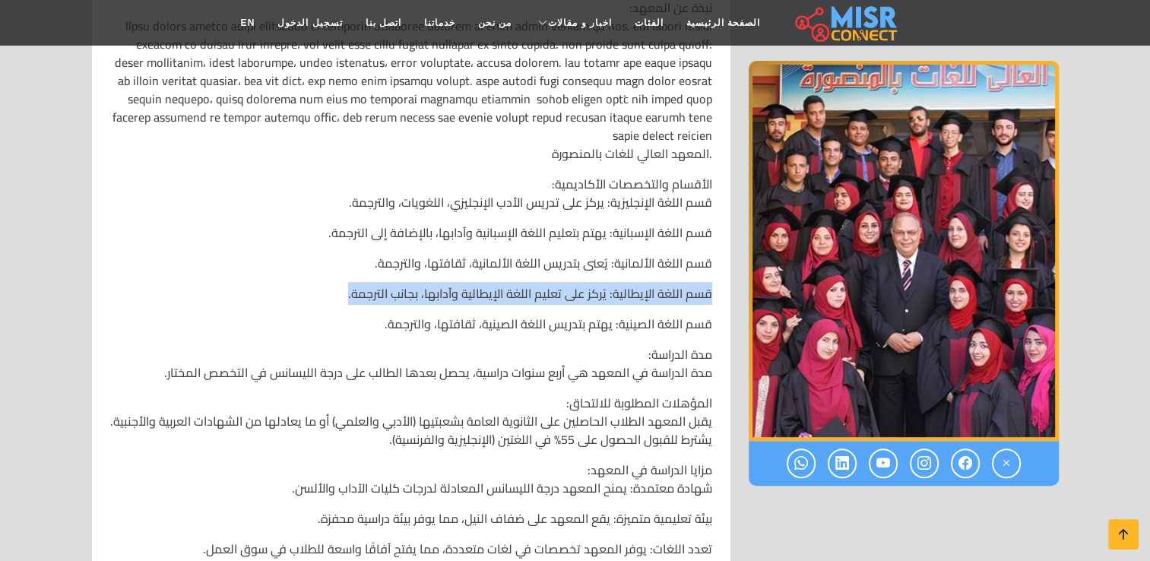
drag, startPoint x: 352, startPoint y: 293, endPoint x: 717, endPoint y: 280, distance: 365.8
click at [718, 284] on div "المعهد العالي للغات بالمنصورة 📍 العنوان: ميت [PERSON_NAME][DATE]، [GEOGRAPHIC_D…" at bounding box center [411, 357] width 620 height 900
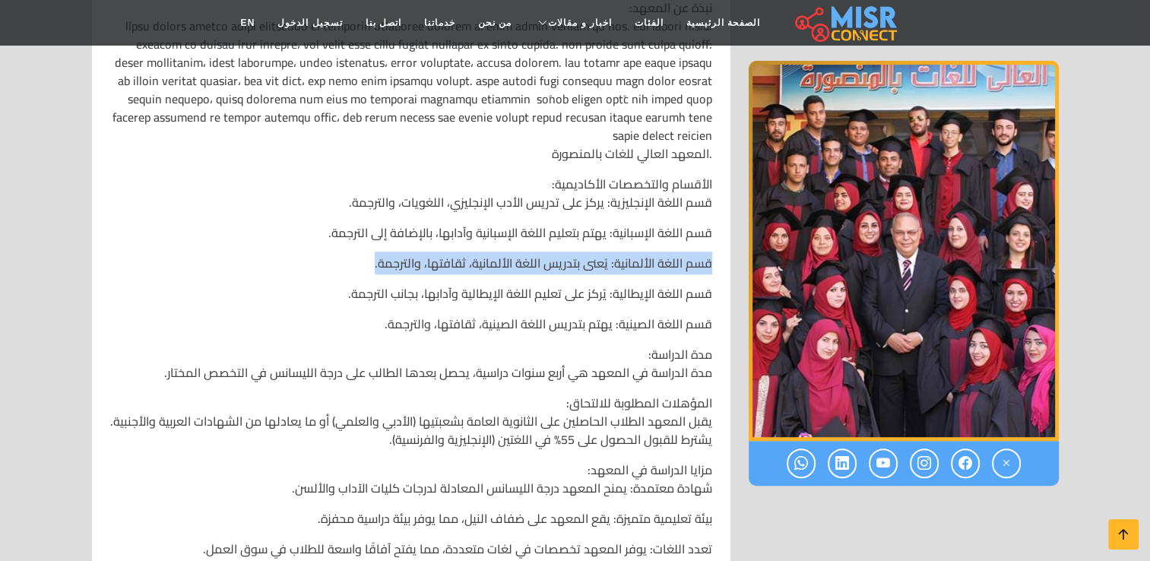
drag, startPoint x: 714, startPoint y: 258, endPoint x: 378, endPoint y: 267, distance: 336.8
click at [378, 267] on div "المعهد العالي للغات بالمنصورة 📍 العنوان: ميت [PERSON_NAME][DATE]، [GEOGRAPHIC_D…" at bounding box center [411, 357] width 620 height 900
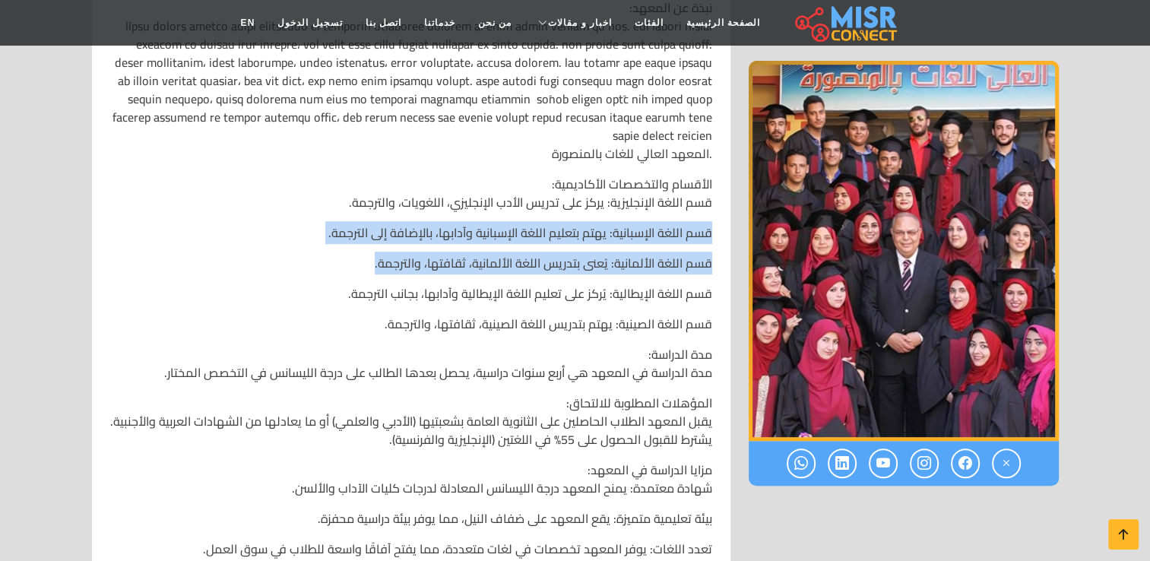
drag, startPoint x: 714, startPoint y: 238, endPoint x: 330, endPoint y: 243, distance: 384.6
click at [330, 243] on div "رقم الهاتف: 050 2758363 الموقع الالكتروني: يفتح في: 09:00 يغلق في: 15:00 أيام ا…" at bounding box center [411, 124] width 638 height 1395
click at [423, 208] on div "رقم الهاتف: 050 2758363 الموقع الالكتروني: يفتح في: 09:00 يغلق في: 15:00 أيام ا…" at bounding box center [575, 124] width 985 height 1395
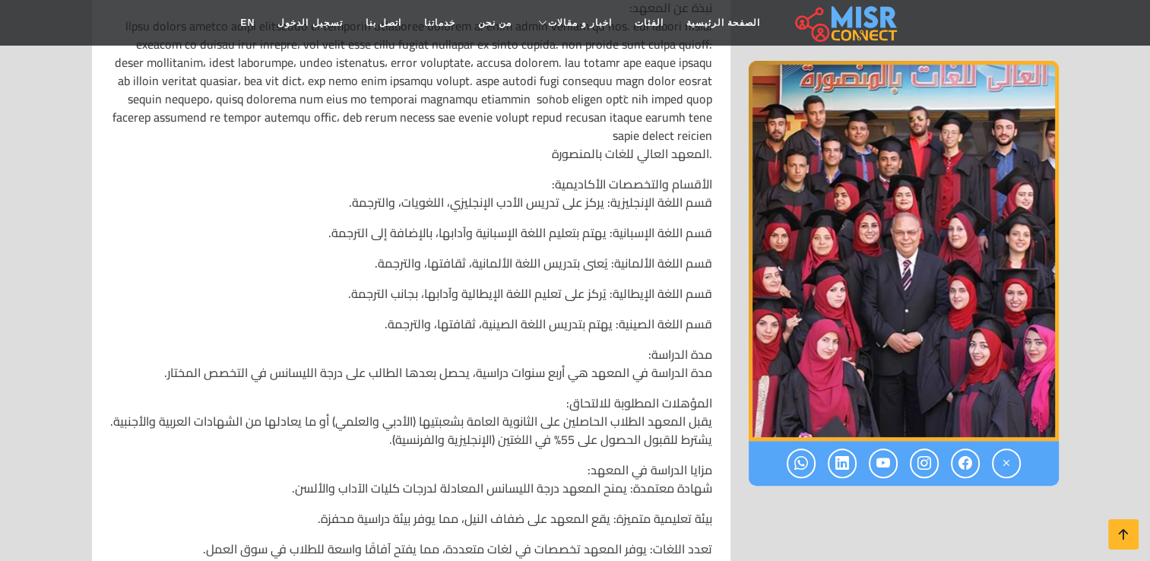
drag, startPoint x: 423, startPoint y: 208, endPoint x: 447, endPoint y: 200, distance: 25.7
click at [423, 208] on p "الأقسام والتخصصات الأكاديمية: قسم اللغة الإنجليزية: يركز على تدريس الأدب الإنجل…" at bounding box center [411, 193] width 602 height 36
click at [456, 198] on p "الأقسام والتخصصات الأكاديمية: قسم اللغة الإنجليزية: يركز على تدريس الأدب الإنجل…" at bounding box center [411, 193] width 602 height 36
click at [457, 198] on p "الأقسام والتخصصات الأكاديمية: قسم اللغة الإنجليزية: يركز على تدريس الأدب الإنجل…" at bounding box center [411, 193] width 602 height 36
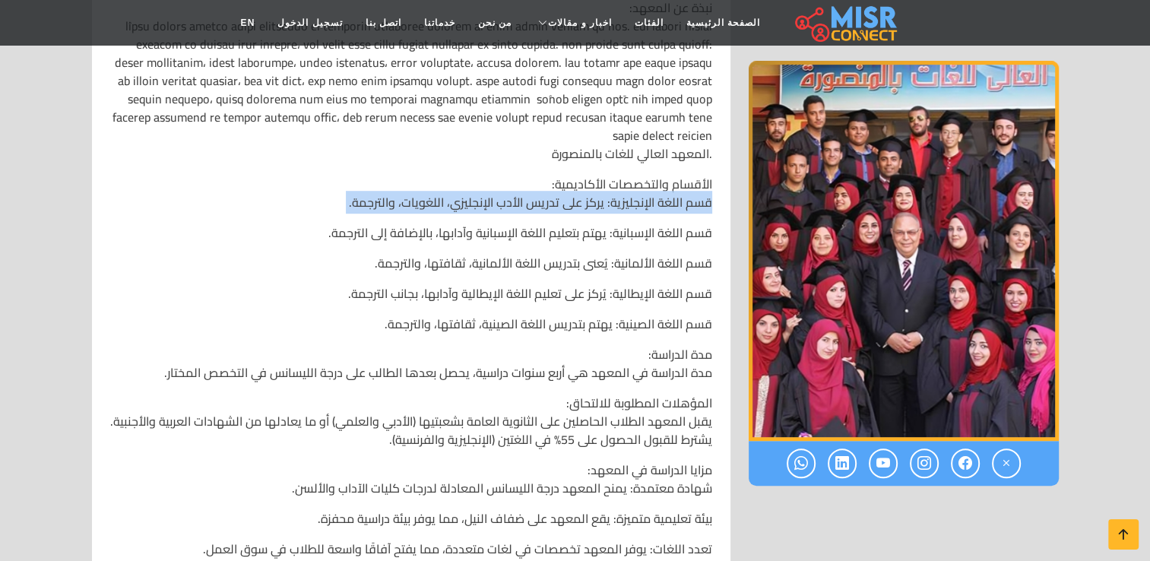
click at [457, 198] on p "الأقسام والتخصصات الأكاديمية: قسم اللغة الإنجليزية: يركز على تدريس الأدب الإنجل…" at bounding box center [411, 193] width 602 height 36
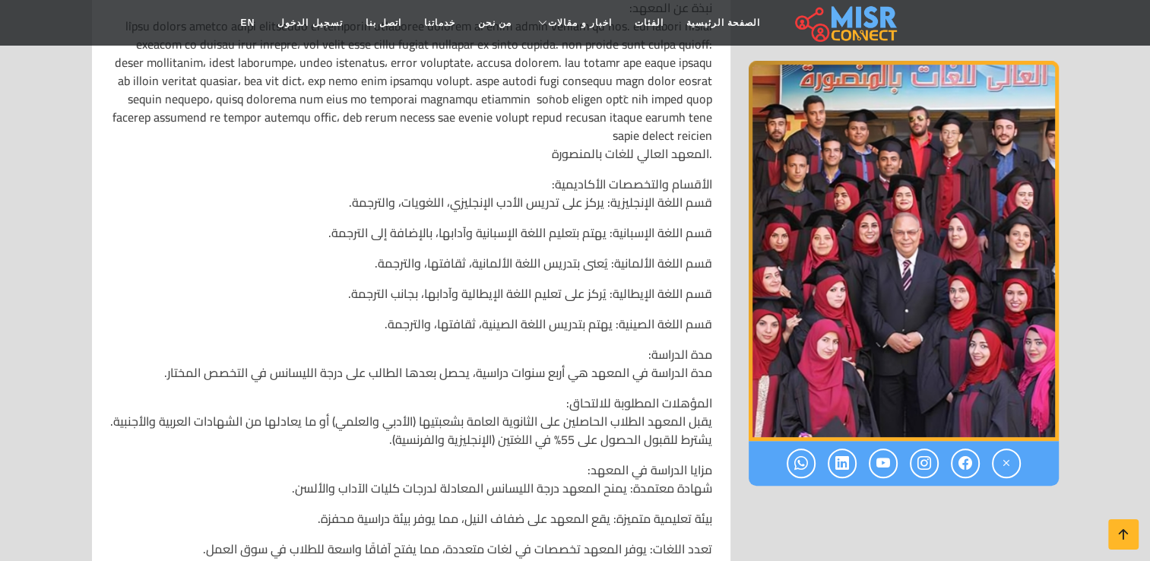
click at [467, 165] on div "المعهد العالي للغات بالمنصورة 📍 العنوان: ميت [PERSON_NAME][DATE]، [GEOGRAPHIC_D…" at bounding box center [411, 357] width 620 height 900
click at [491, 242] on p "قسم اللغة الإسبانية: يهتم بتعليم اللغة الإسبانية وآدابها، بالإضافة إلى الترجمة.​" at bounding box center [411, 232] width 602 height 18
click at [491, 232] on p "قسم اللغة الإسبانية: يهتم بتعليم اللغة الإسبانية وآدابها، بالإضافة إلى الترجمة.​" at bounding box center [411, 232] width 602 height 18
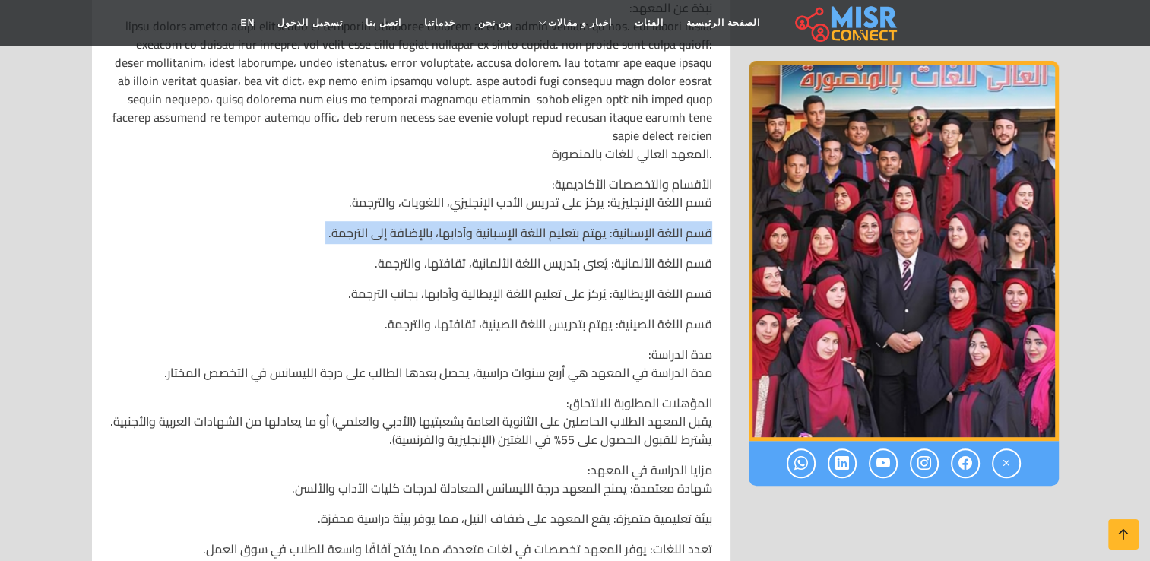
click at [491, 232] on p "قسم اللغة الإسبانية: يهتم بتعليم اللغة الإسبانية وآدابها، بالإضافة إلى الترجمة.​" at bounding box center [411, 232] width 602 height 18
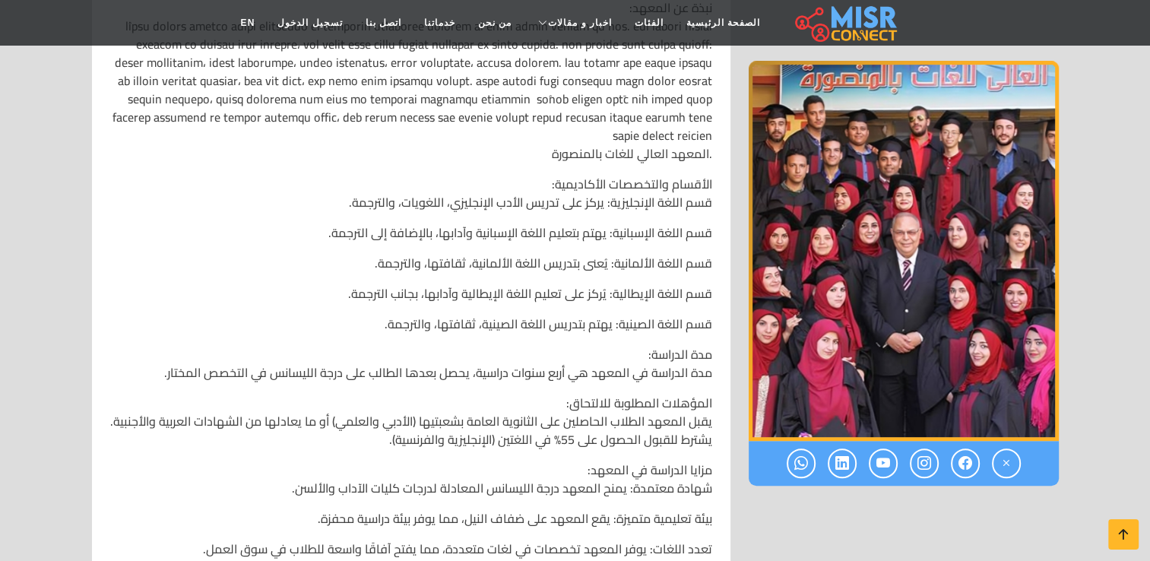
click at [491, 261] on p "قسم اللغة الألمانية: يُعنى بتدريس اللغة الألمانية، ثقافتها، والترجمة.​" at bounding box center [411, 263] width 602 height 18
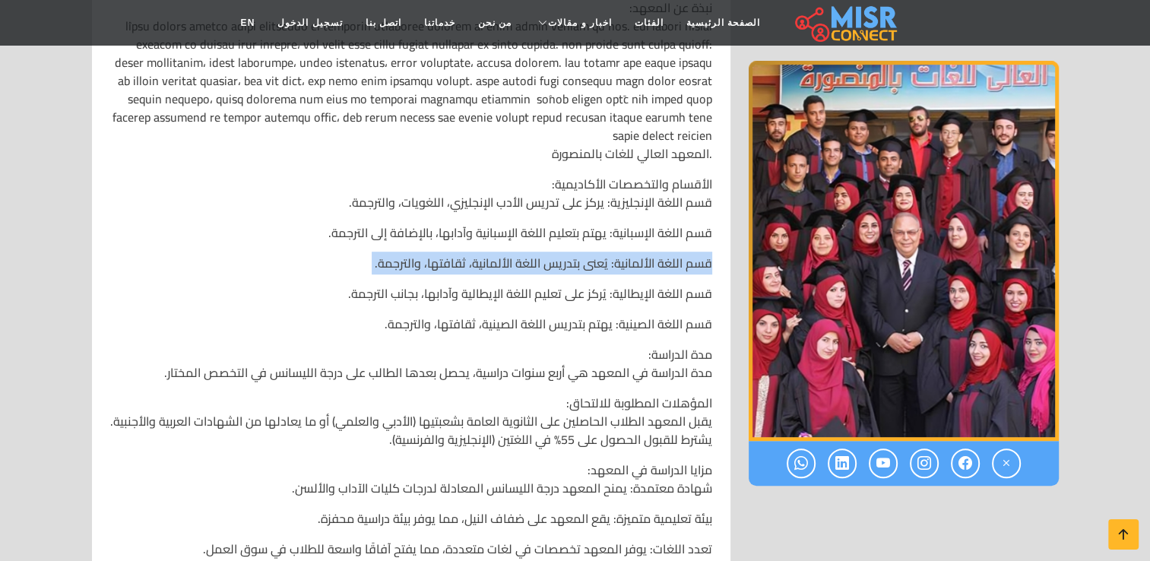
click at [491, 261] on p "قسم اللغة الألمانية: يُعنى بتدريس اللغة الألمانية، ثقافتها، والترجمة.​" at bounding box center [411, 263] width 602 height 18
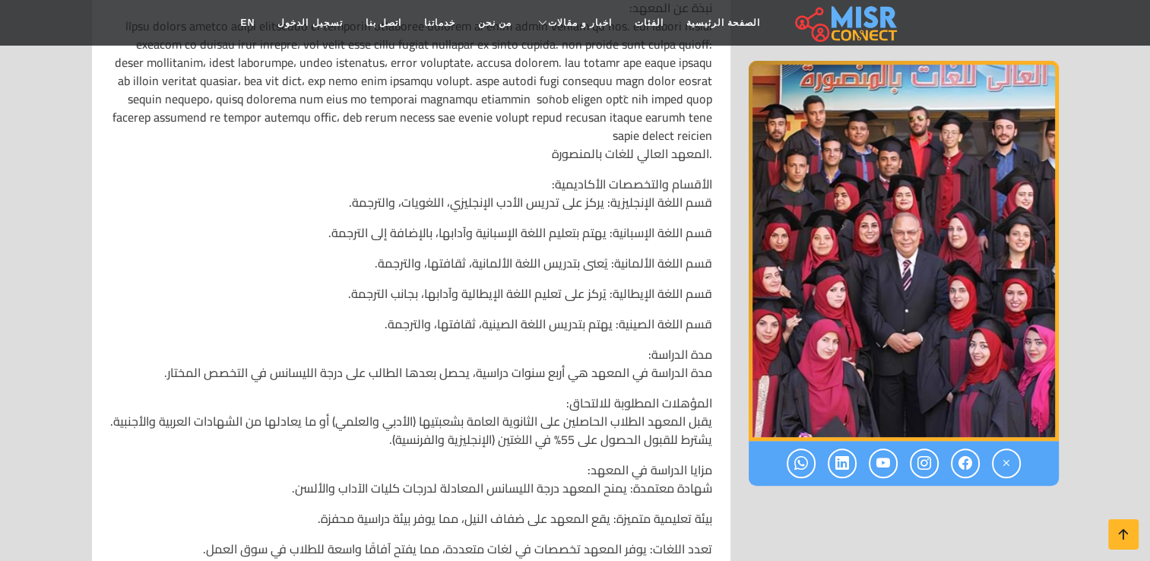
click at [502, 296] on p "قسم اللغة الإيطالية: يُركز على تعليم اللغة الإيطالية وآدابها، بجانب الترجمة.​" at bounding box center [411, 293] width 602 height 18
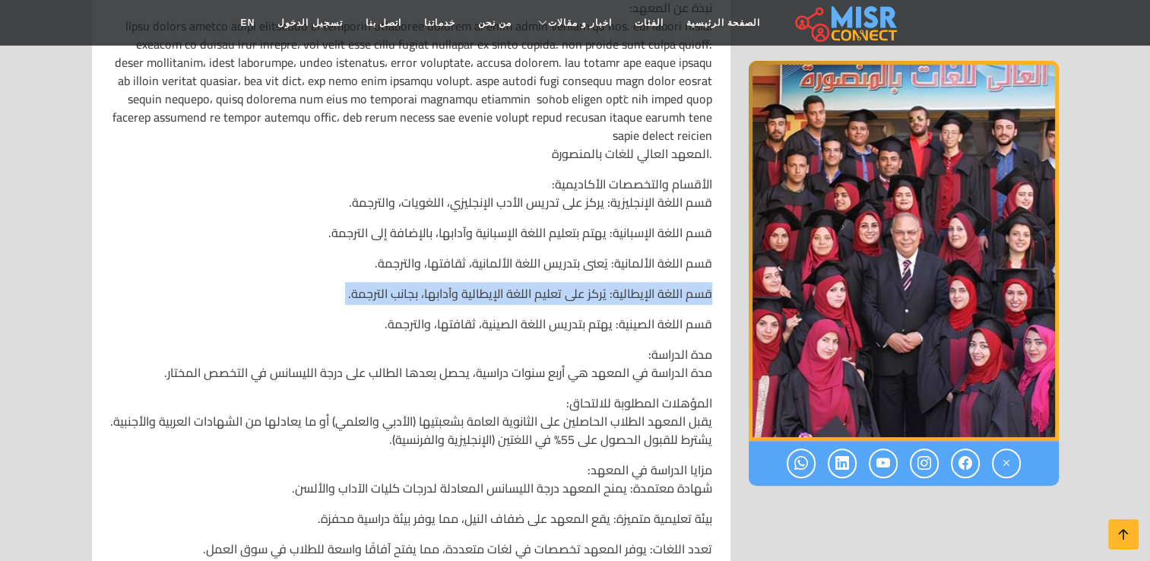
click at [502, 296] on p "قسم اللغة الإيطالية: يُركز على تعليم اللغة الإيطالية وآدابها، بجانب الترجمة.​" at bounding box center [411, 293] width 602 height 18
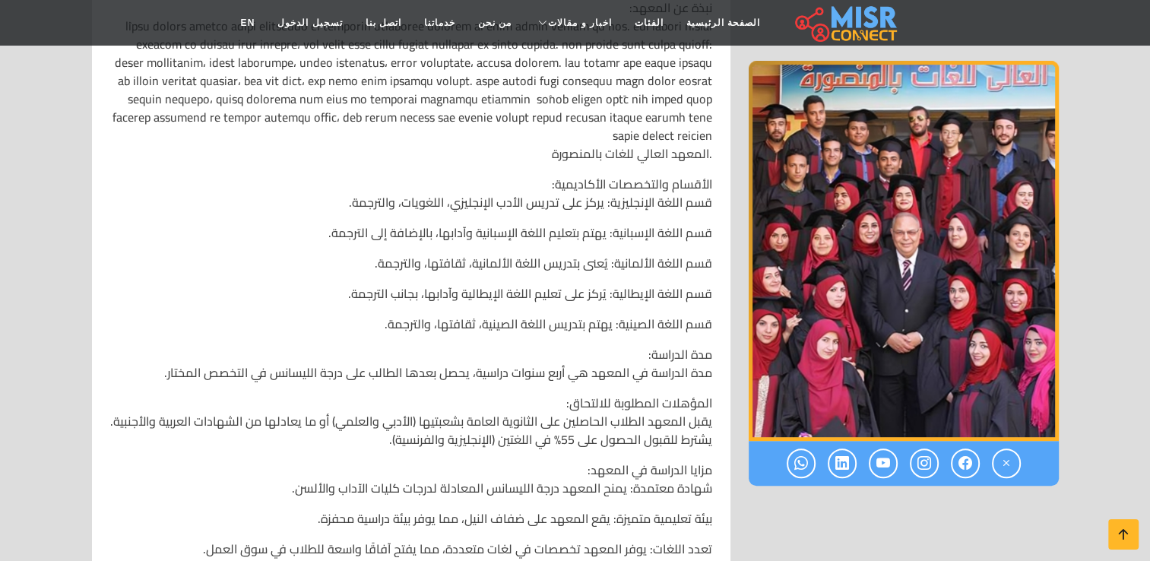
click at [514, 330] on p "قسم اللغة الصينية: يهتم بتدريس اللغة الصينية، ثقافتها، والترجمة.​" at bounding box center [411, 324] width 602 height 18
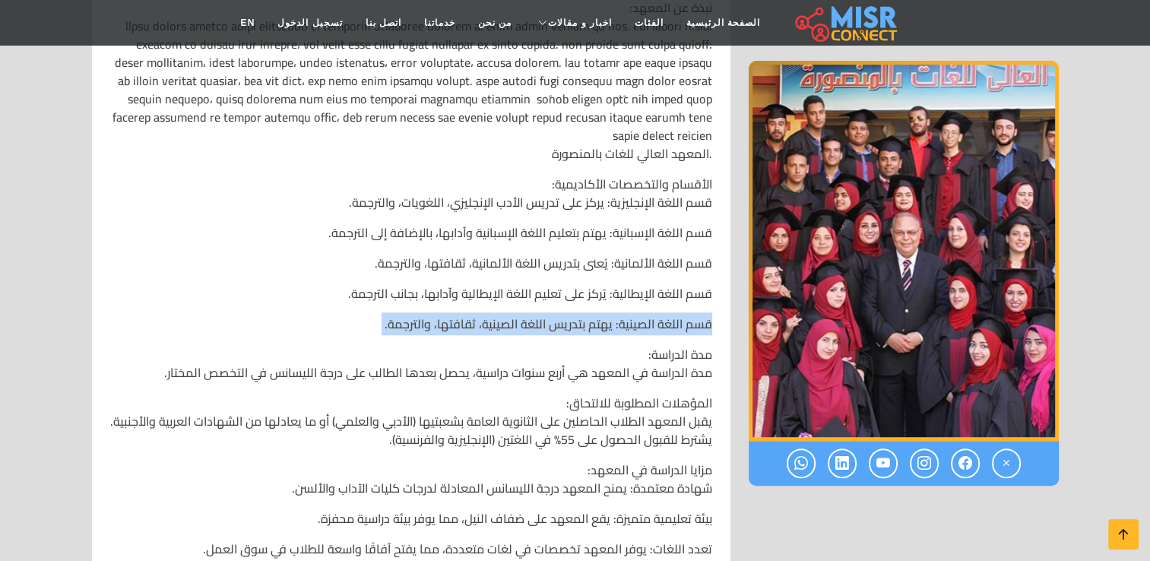
click at [514, 330] on p "قسم اللغة الصينية: يهتم بتدريس اللغة الصينية، ثقافتها، والترجمة.​" at bounding box center [411, 324] width 602 height 18
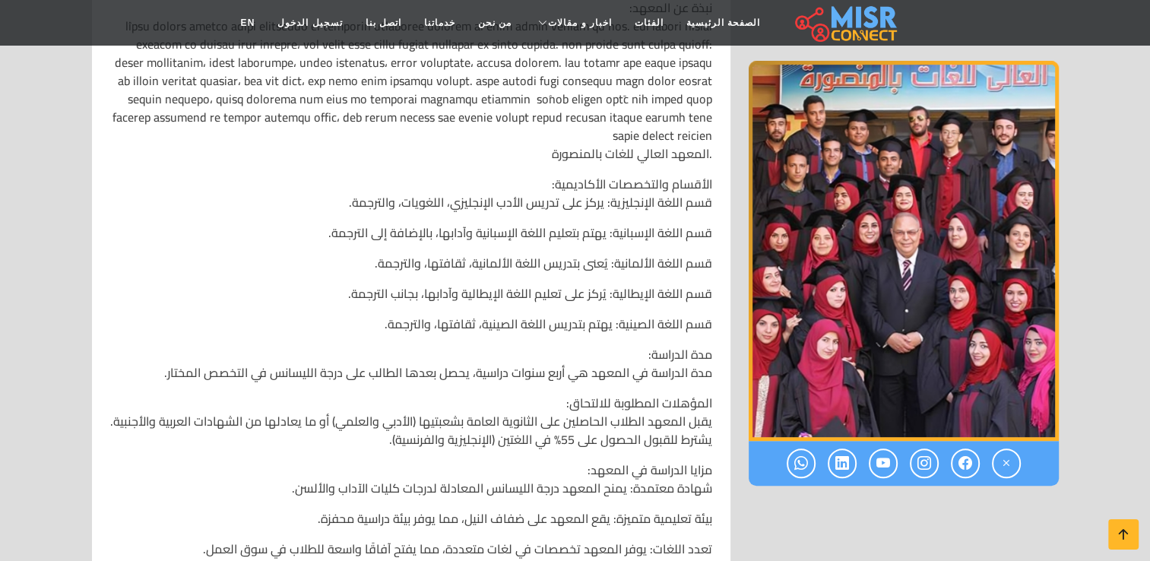
click at [512, 299] on p "قسم اللغة الإيطالية: يُركز على تعليم اللغة الإيطالية وآدابها، بجانب الترجمة.​" at bounding box center [411, 293] width 602 height 18
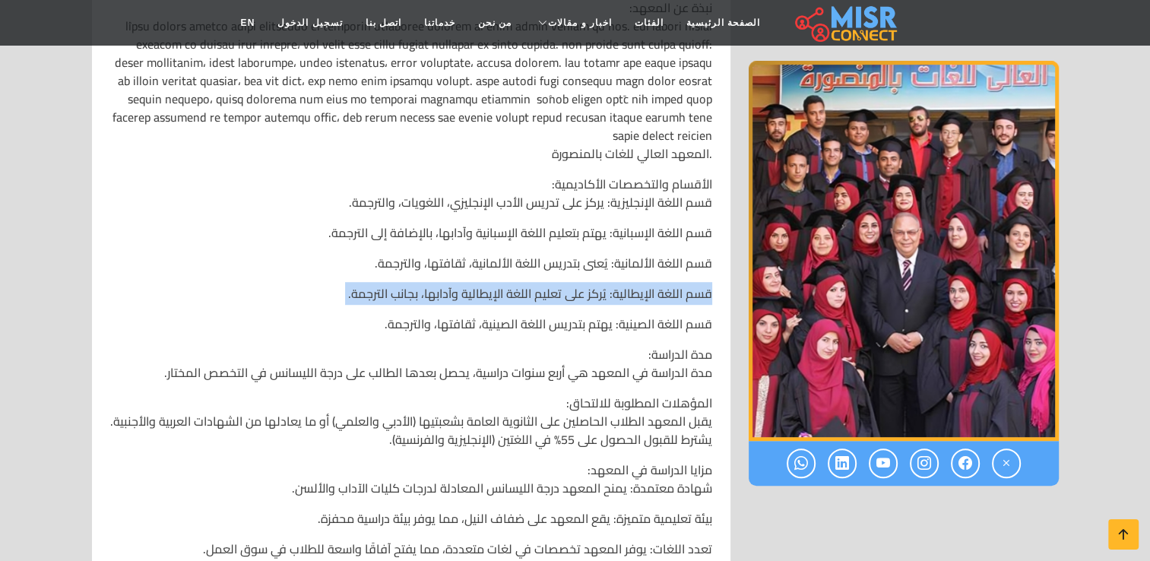
click at [512, 299] on p "قسم اللغة الإيطالية: يُركز على تعليم اللغة الإيطالية وآدابها، بجانب الترجمة.​" at bounding box center [411, 293] width 602 height 18
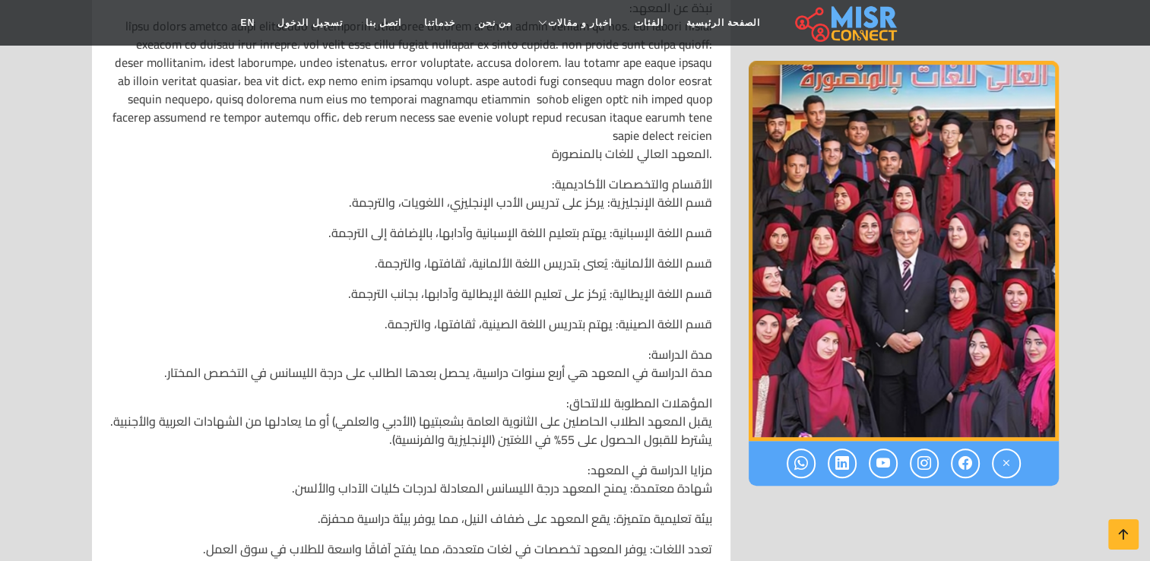
click at [517, 263] on p "قسم اللغة الألمانية: يُعنى بتدريس اللغة الألمانية، ثقافتها، والترجمة.​" at bounding box center [411, 263] width 602 height 18
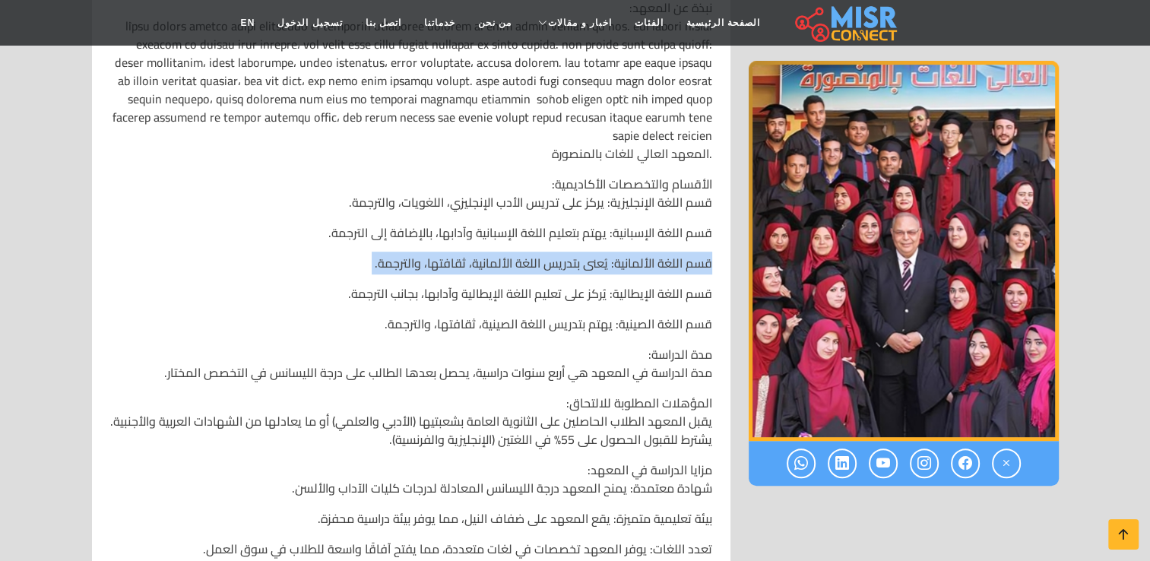
click at [517, 263] on p "قسم اللغة الألمانية: يُعنى بتدريس اللغة الألمانية، ثقافتها، والترجمة.​" at bounding box center [411, 263] width 602 height 18
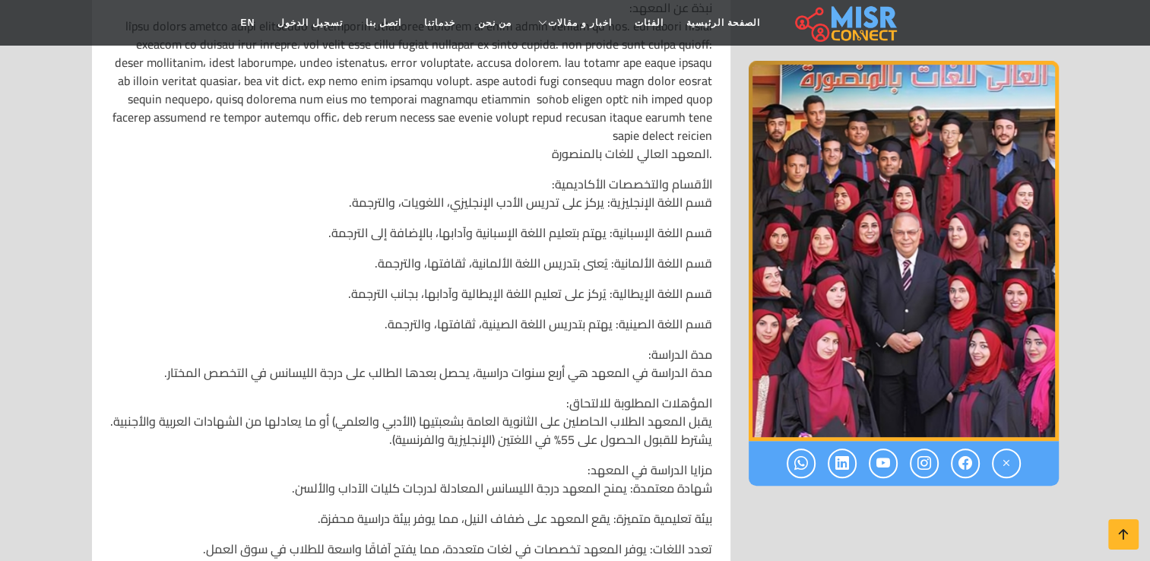
click at [523, 229] on p "قسم اللغة الإسبانية: يهتم بتعليم اللغة الإسبانية وآدابها، بالإضافة إلى الترجمة.​" at bounding box center [411, 232] width 602 height 18
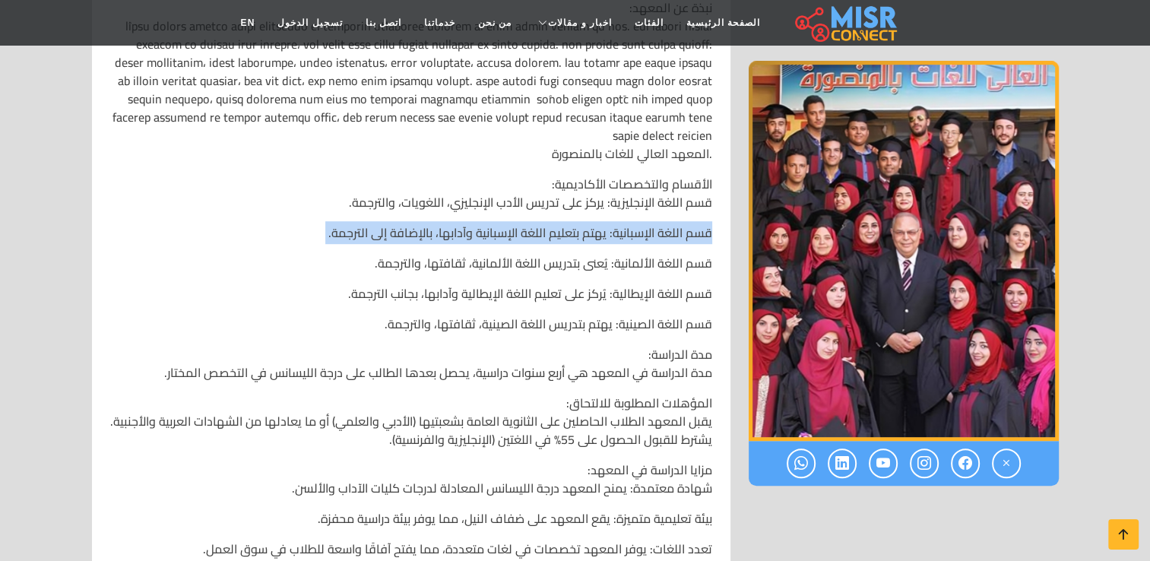
click at [523, 229] on p "قسم اللغة الإسبانية: يهتم بتعليم اللغة الإسبانية وآدابها، بالإضافة إلى الترجمة.​" at bounding box center [411, 232] width 602 height 18
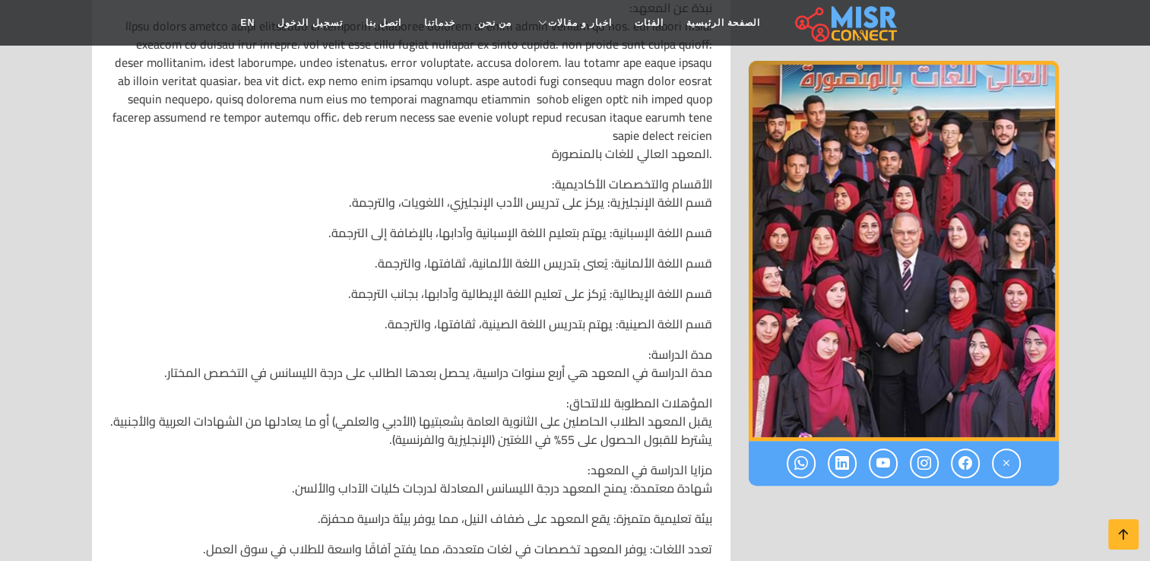
click at [528, 198] on p "الأقسام والتخصصات الأكاديمية: قسم اللغة الإنجليزية: يركز على تدريس الأدب الإنجل…" at bounding box center [411, 193] width 602 height 36
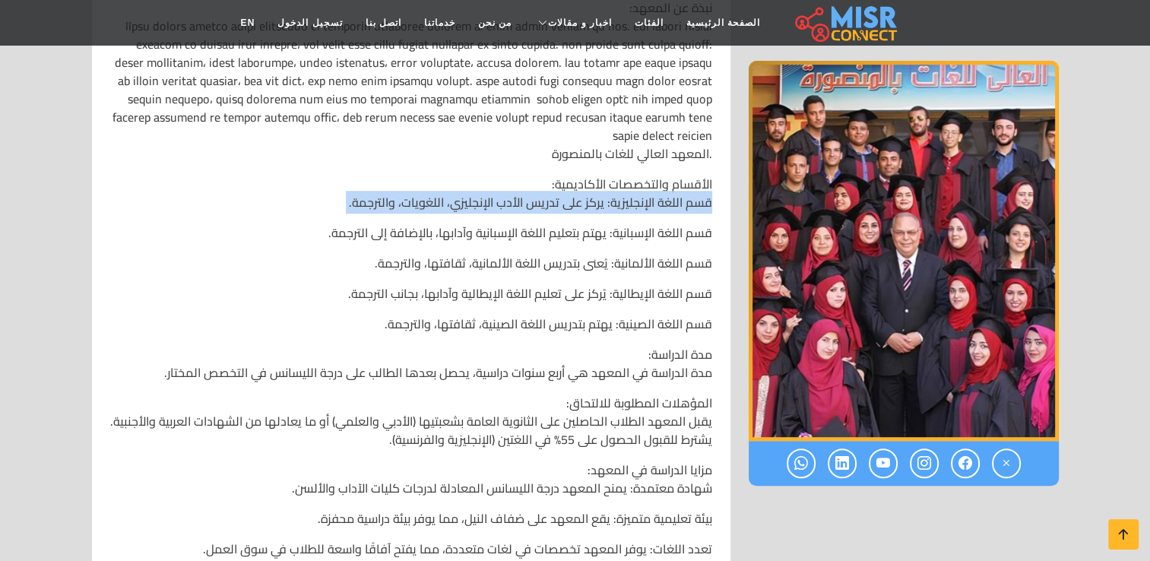
click at [528, 198] on p "الأقسام والتخصصات الأكاديمية: قسم اللغة الإنجليزية: يركز على تدريس الأدب الإنجل…" at bounding box center [411, 193] width 602 height 36
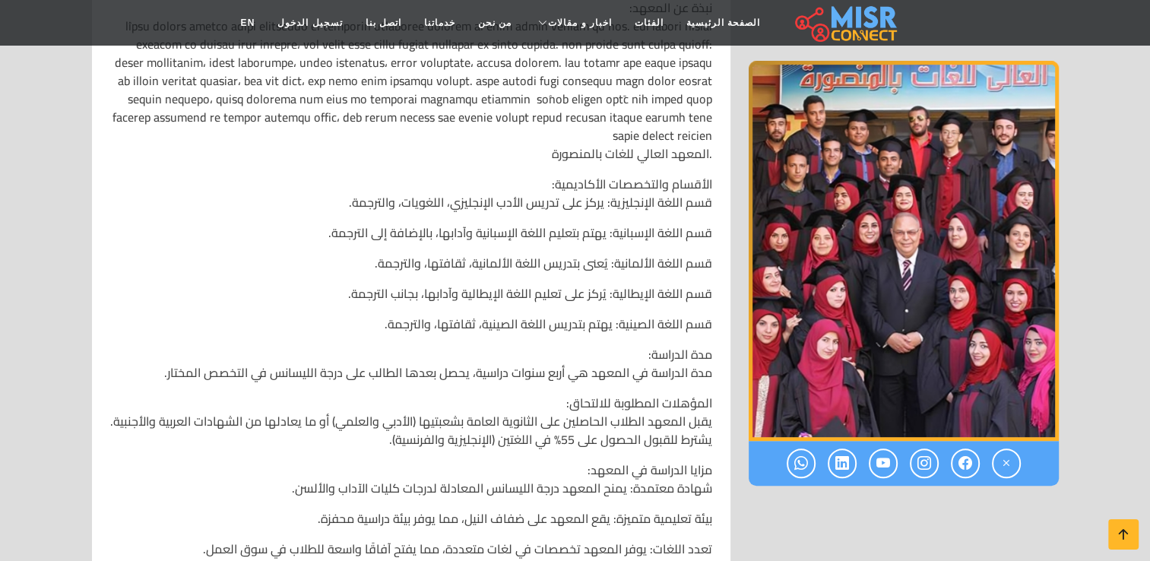
click at [528, 233] on p "قسم اللغة الإسبانية: يهتم بتعليم اللغة الإسبانية وآدابها، بالإضافة إلى الترجمة.​" at bounding box center [411, 232] width 602 height 18
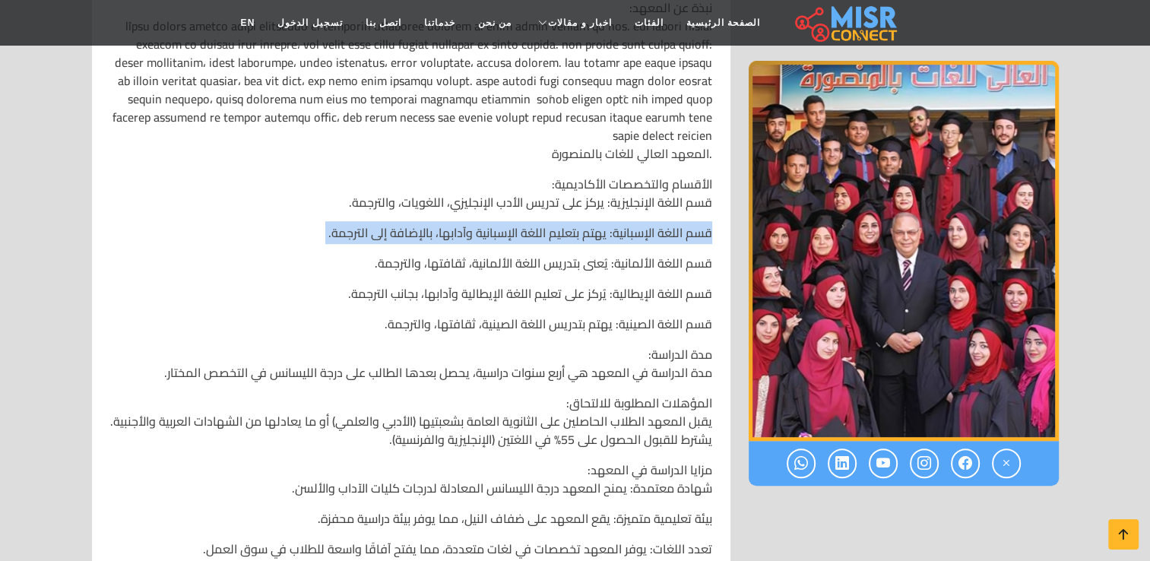
click at [528, 233] on p "قسم اللغة الإسبانية: يهتم بتعليم اللغة الإسبانية وآدابها، بالإضافة إلى الترجمة.​" at bounding box center [411, 232] width 602 height 18
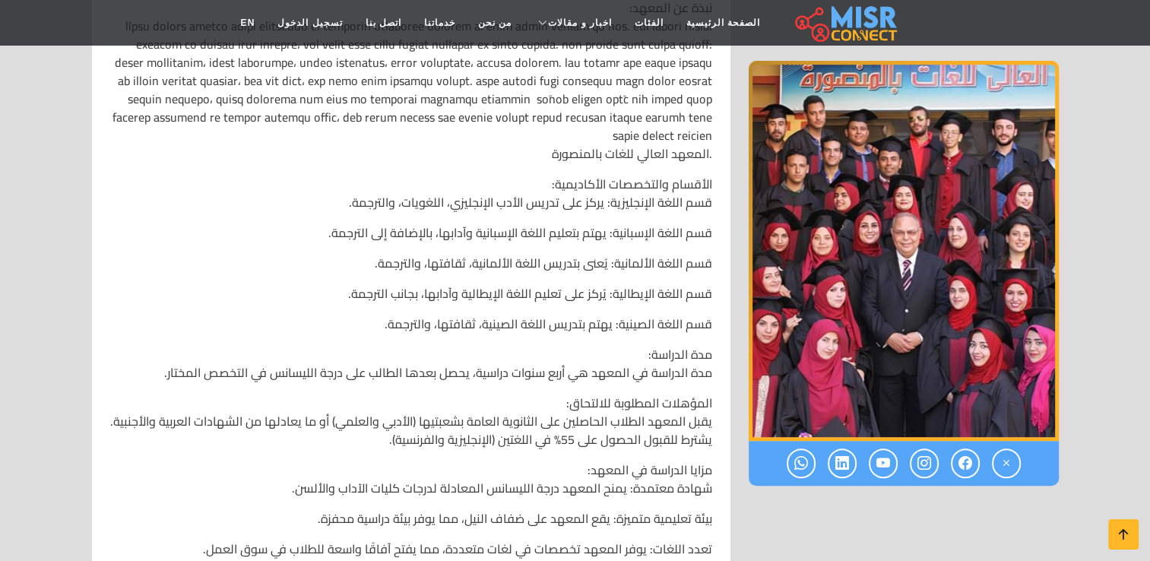
click at [540, 272] on p "قسم اللغة الألمانية: يُعنى بتدريس اللغة الألمانية، ثقافتها، والترجمة.​" at bounding box center [411, 263] width 602 height 18
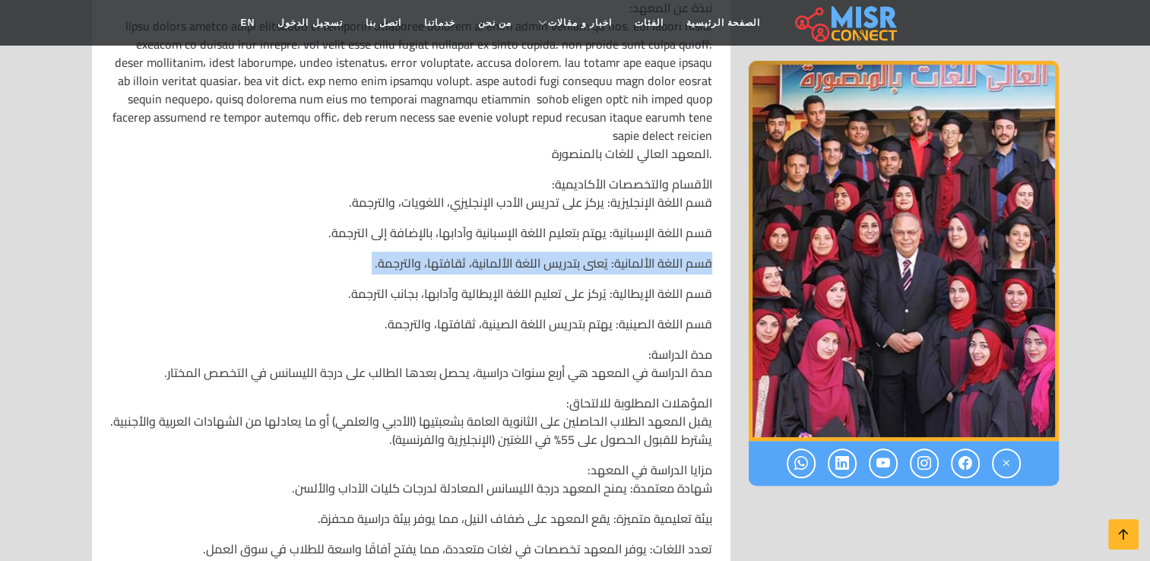
click at [540, 272] on p "قسم اللغة الألمانية: يُعنى بتدريس اللغة الألمانية، ثقافتها، والترجمة.​" at bounding box center [411, 263] width 602 height 18
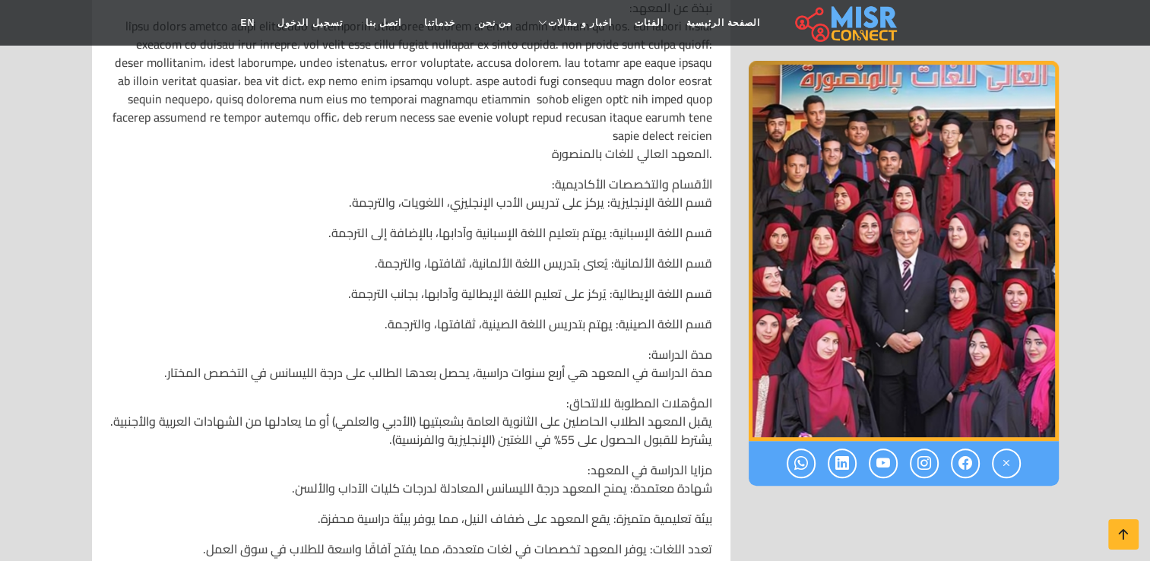
click at [536, 287] on p "قسم اللغة الإيطالية: يُركز على تعليم اللغة الإيطالية وآدابها، بجانب الترجمة.​" at bounding box center [411, 293] width 602 height 18
click at [535, 287] on p "قسم اللغة الإيطالية: يُركز على تعليم اللغة الإيطالية وآدابها، بجانب الترجمة.​" at bounding box center [411, 293] width 602 height 18
click at [542, 284] on p "قسم اللغة الإيطالية: يُركز على تعليم اللغة الإيطالية وآدابها، بجانب الترجمة.​" at bounding box center [411, 293] width 602 height 18
click at [540, 293] on p "قسم اللغة الإيطالية: يُركز على تعليم اللغة الإيطالية وآدابها، بجانب الترجمة.​" at bounding box center [411, 293] width 602 height 18
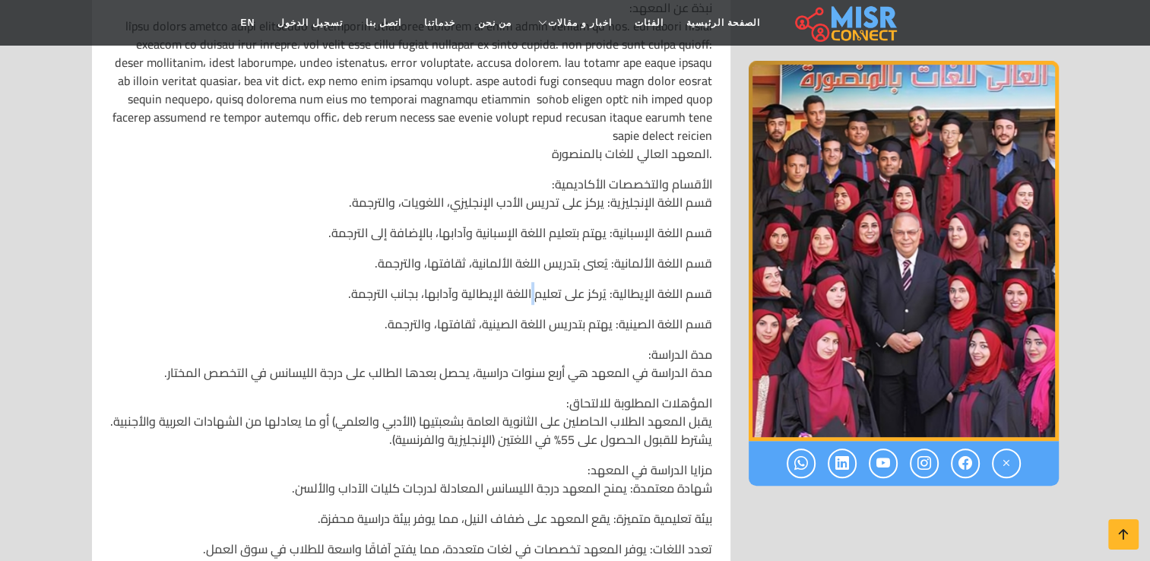
click at [540, 293] on p "قسم اللغة الإيطالية: يُركز على تعليم اللغة الإيطالية وآدابها، بجانب الترجمة.​" at bounding box center [411, 293] width 602 height 18
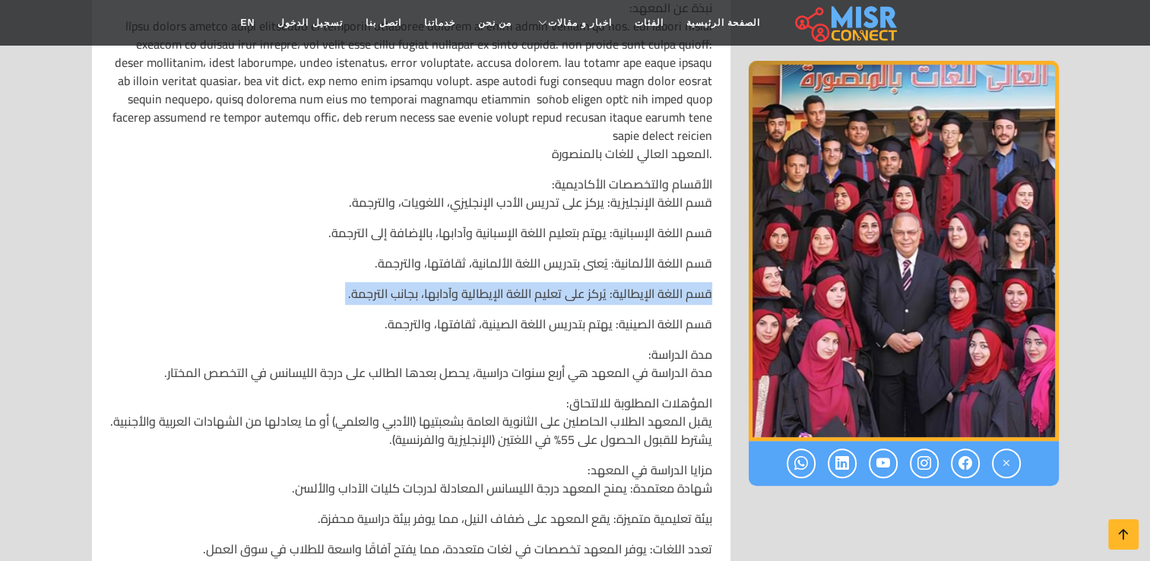
click at [540, 293] on p "قسم اللغة الإيطالية: يُركز على تعليم اللغة الإيطالية وآدابها، بجانب الترجمة.​" at bounding box center [411, 293] width 602 height 18
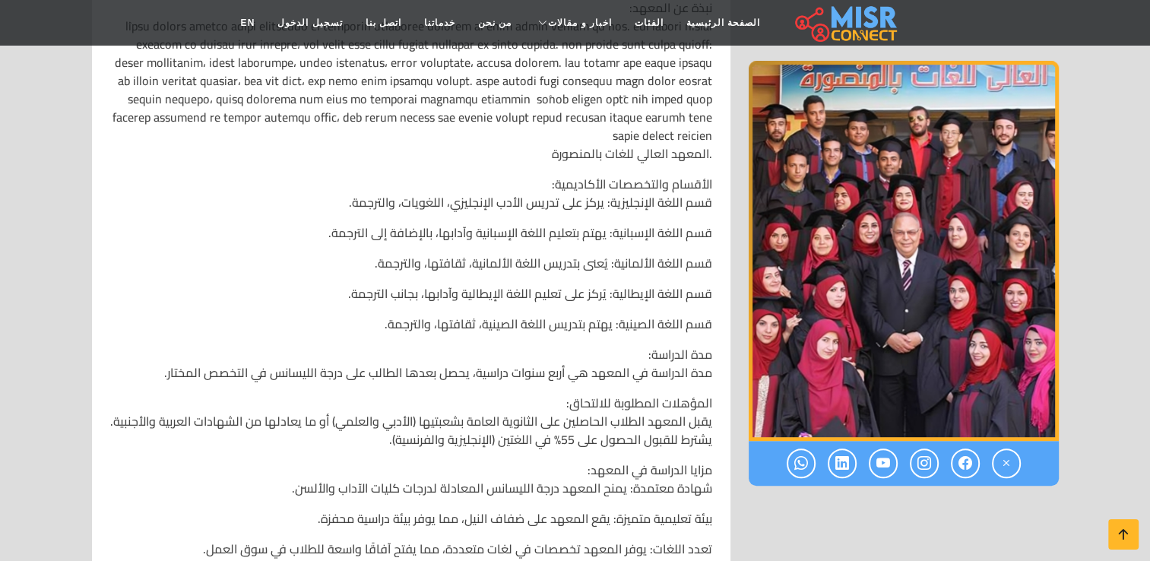
click at [548, 323] on p "قسم اللغة الصينية: يهتم بتدريس اللغة الصينية، ثقافتها، والترجمة.​" at bounding box center [411, 324] width 602 height 18
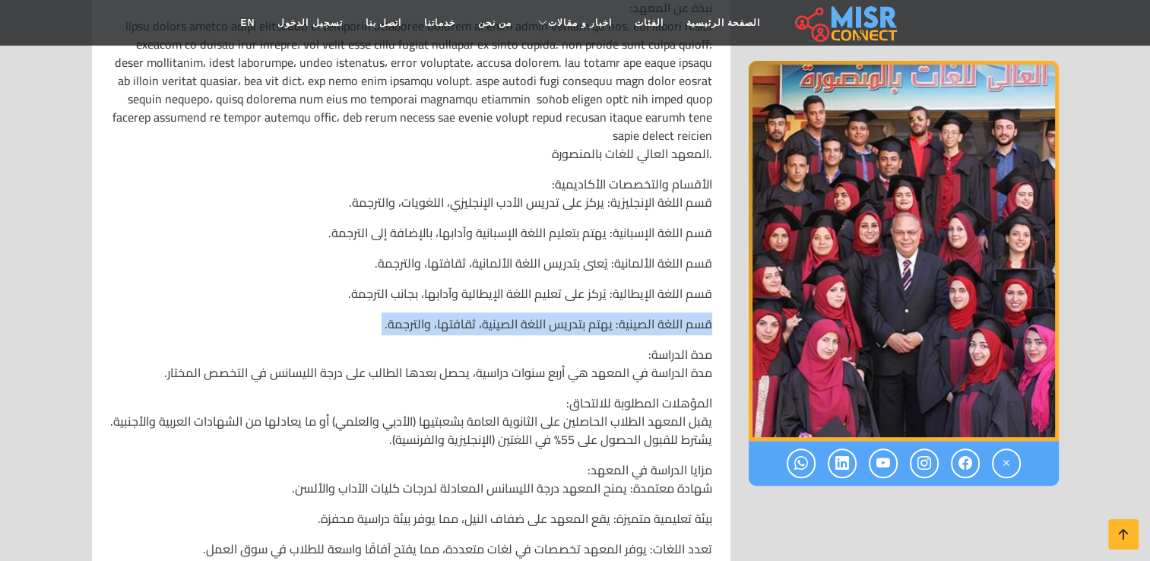
click at [548, 323] on p "قسم اللغة الصينية: يهتم بتدريس اللغة الصينية، ثقافتها، والترجمة.​" at bounding box center [411, 324] width 602 height 18
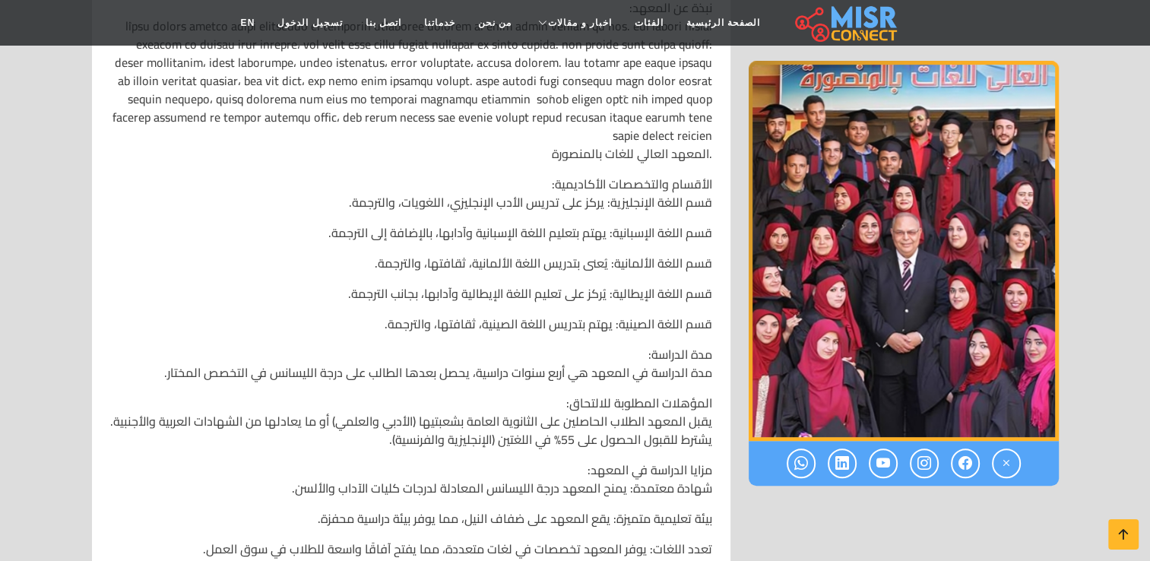
click at [659, 248] on div "المعهد العالي للغات بالمنصورة 📍 العنوان: ميت [PERSON_NAME][DATE]، [GEOGRAPHIC_D…" at bounding box center [411, 357] width 620 height 900
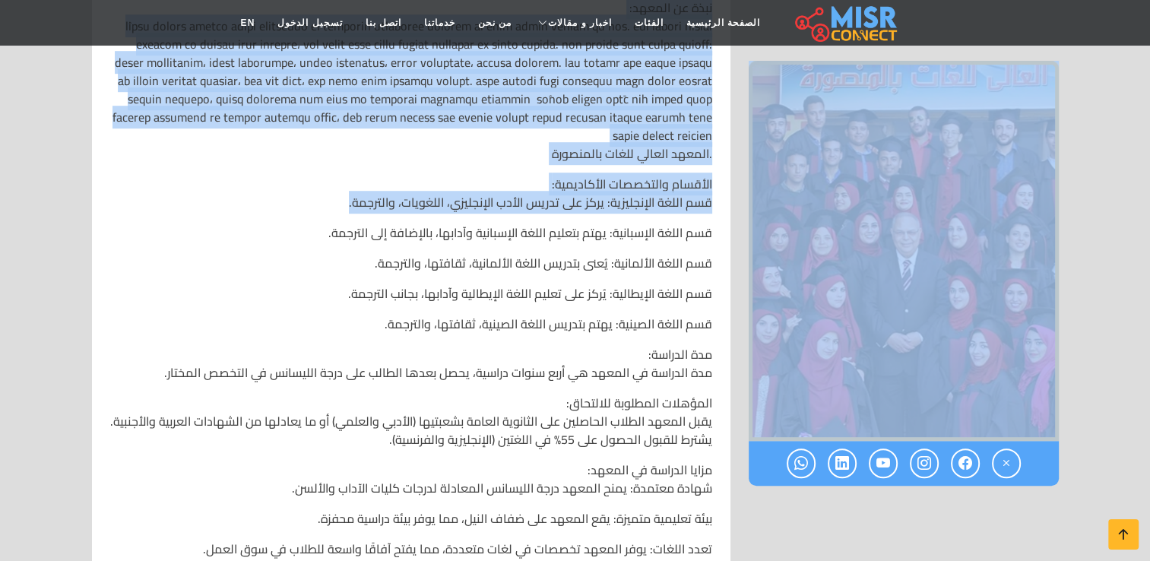
drag, startPoint x: 352, startPoint y: 193, endPoint x: 775, endPoint y: 372, distance: 459.5
click at [775, 372] on div "رقم الهاتف: 050 2758363 الموقع الالكتروني: يفتح في: 09:00 يغلق في: 15:00 أيام ا…" at bounding box center [575, 124] width 985 height 1395
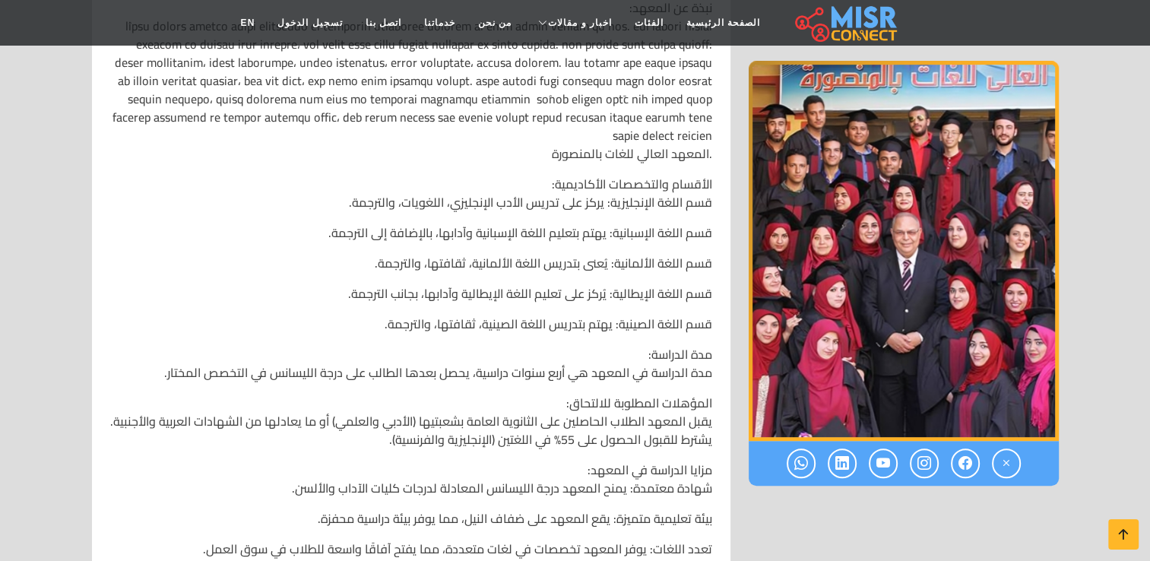
click at [565, 334] on div "المعهد العالي للغات بالمنصورة 📍 العنوان: ميت [PERSON_NAME][DATE]، [GEOGRAPHIC_D…" at bounding box center [411, 357] width 620 height 900
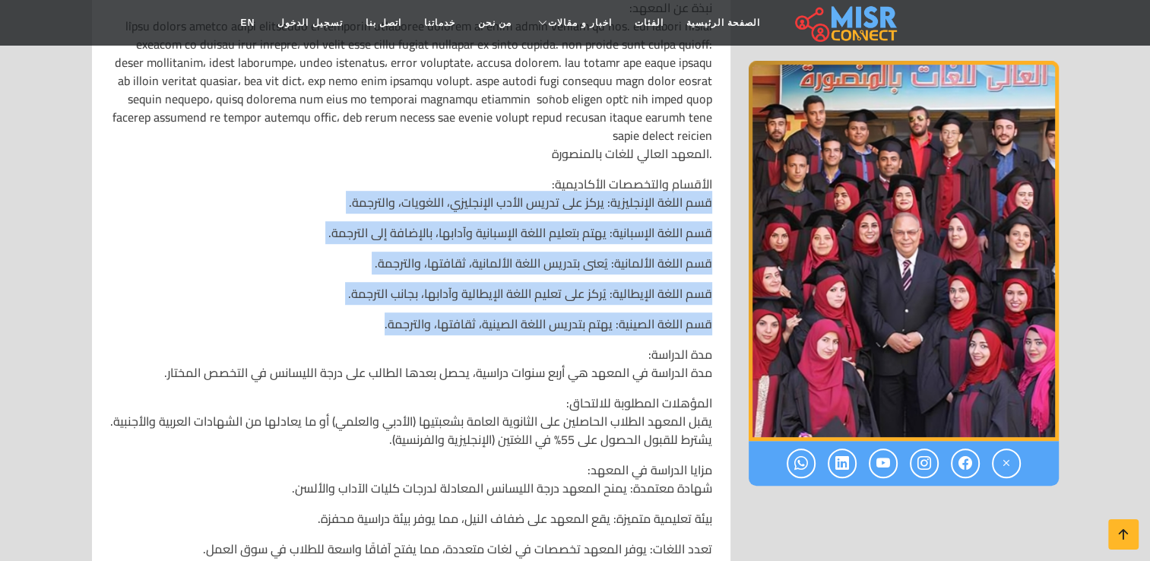
drag, startPoint x: 711, startPoint y: 203, endPoint x: 386, endPoint y: 323, distance: 346.8
click at [386, 323] on div "المعهد العالي للغات بالمنصورة 📍 العنوان: ميت [PERSON_NAME][DATE]، [GEOGRAPHIC_D…" at bounding box center [411, 357] width 620 height 900
click at [353, 322] on p "قسم اللغة الصينية: يهتم بتدريس اللغة الصينية، ثقافتها، والترجمة.​" at bounding box center [411, 324] width 602 height 18
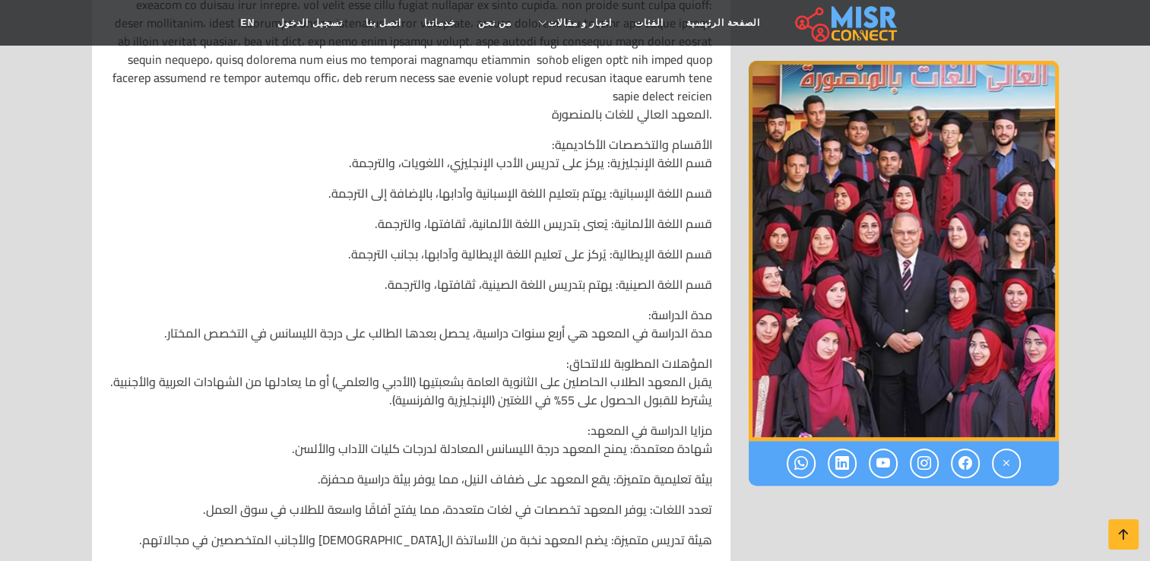
scroll to position [988, 0]
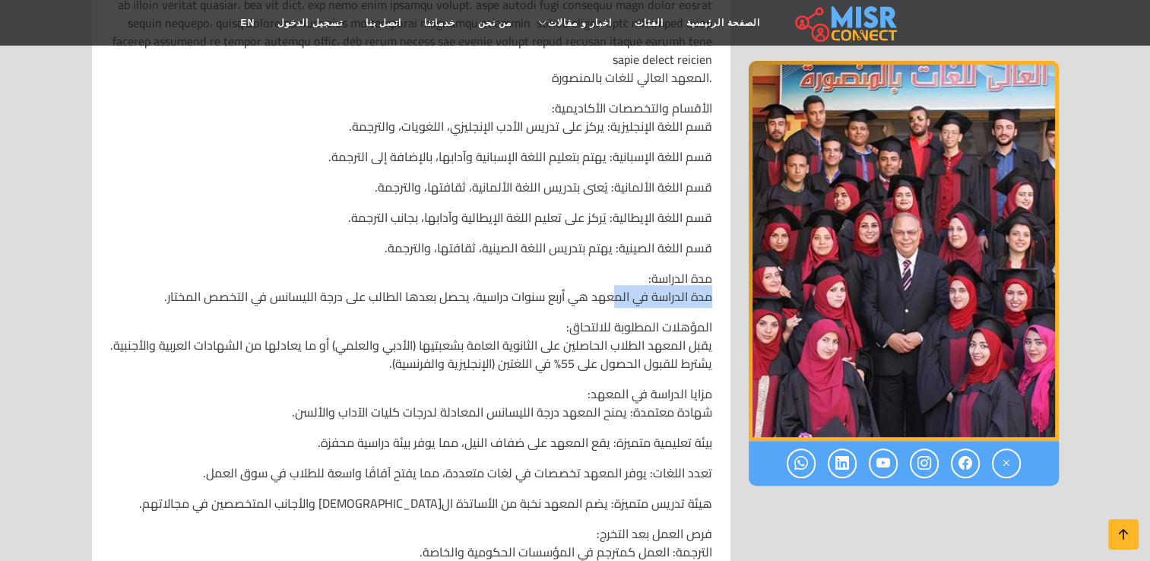
drag, startPoint x: 711, startPoint y: 299, endPoint x: 613, endPoint y: 304, distance: 98.9
click at [613, 304] on div "المعهد العالي للغات بالمنصورة 📍 العنوان: ميت [PERSON_NAME][DATE]، [GEOGRAPHIC_D…" at bounding box center [411, 281] width 620 height 900
drag, startPoint x: 532, startPoint y: 266, endPoint x: 526, endPoint y: 252, distance: 15.7
click at [529, 264] on div "المعهد العالي للغات بالمنصورة 📍 العنوان: ميت [PERSON_NAME][DATE]، [GEOGRAPHIC_D…" at bounding box center [411, 281] width 620 height 900
drag, startPoint x: 448, startPoint y: 303, endPoint x: 355, endPoint y: 303, distance: 93.5
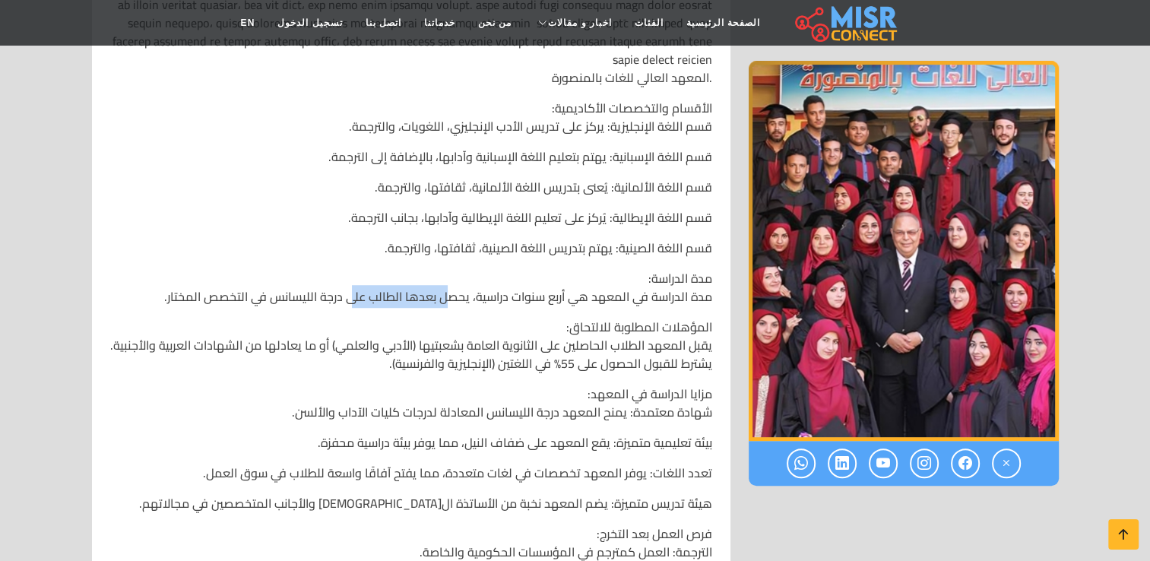
click at [355, 303] on p "مدة الدراسة: مدة الدراسة في المعهد هي أربع سنوات دراسية، يحصل بعدها الطالب على …" at bounding box center [411, 287] width 602 height 36
click at [343, 271] on p "مدة الدراسة: مدة الدراسة في المعهد هي أربع سنوات دراسية، يحصل بعدها الطالب على …" at bounding box center [411, 287] width 602 height 36
drag, startPoint x: 313, startPoint y: 299, endPoint x: 285, endPoint y: 305, distance: 28.8
click at [285, 305] on p "مدة الدراسة: مدة الدراسة في المعهد هي أربع سنوات دراسية، يحصل بعدها الطالب على …" at bounding box center [411, 287] width 602 height 36
click at [301, 240] on p "قسم اللغة الصينية: يهتم بتدريس اللغة الصينية، ثقافتها، والترجمة.​" at bounding box center [411, 248] width 602 height 18
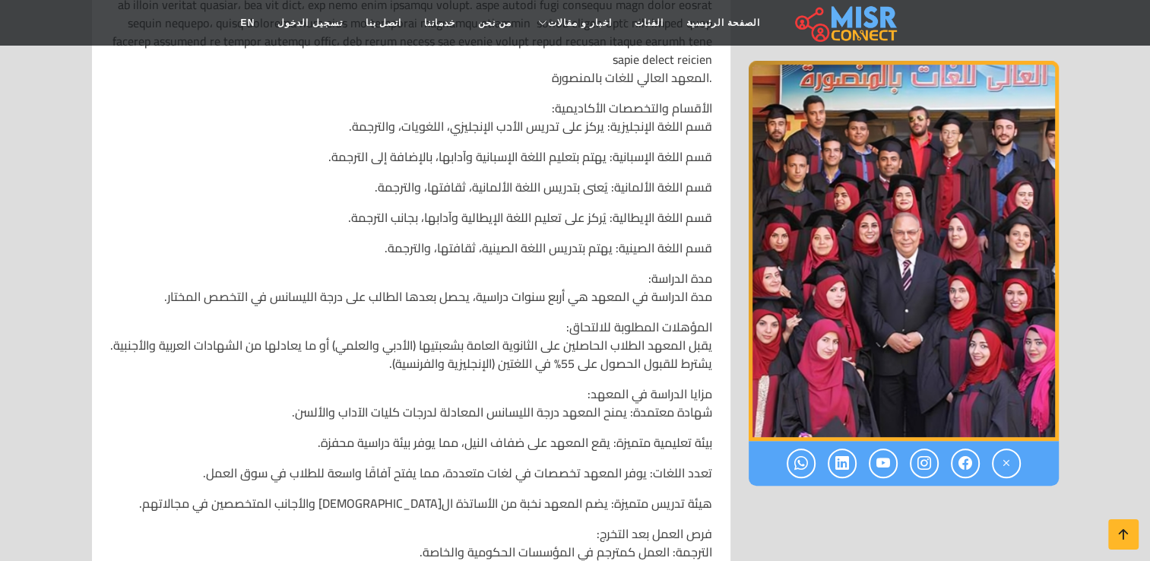
click at [307, 304] on p "مدة الدراسة: مدة الدراسة في المعهد هي أربع سنوات دراسية، يحصل بعدها الطالب على …" at bounding box center [411, 287] width 602 height 36
click at [305, 290] on p "مدة الدراسة: مدة الدراسة في المعهد هي أربع سنوات دراسية، يحصل بعدها الطالب على …" at bounding box center [411, 287] width 602 height 36
click at [308, 237] on div "المعهد العالي للغات بالمنصورة 📍 العنوان: ميت [PERSON_NAME][DATE]، [GEOGRAPHIC_D…" at bounding box center [411, 281] width 620 height 900
drag, startPoint x: 714, startPoint y: 288, endPoint x: 517, endPoint y: 299, distance: 197.9
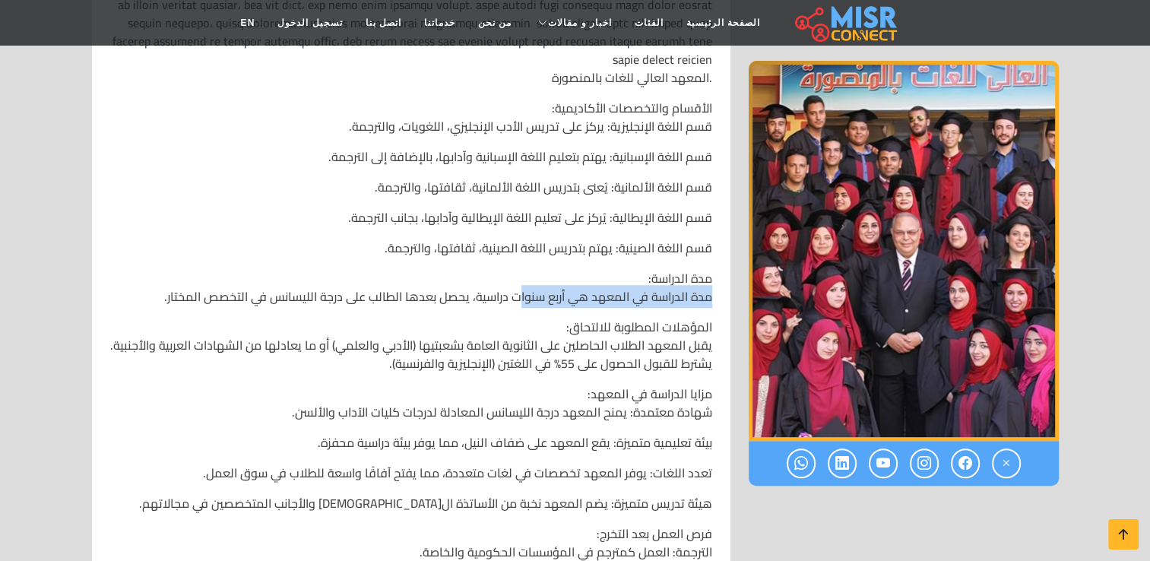
click at [517, 299] on div "المعهد العالي للغات بالمنصورة 📍 العنوان: ميت [PERSON_NAME][DATE]، [GEOGRAPHIC_D…" at bounding box center [411, 281] width 620 height 900
click at [467, 273] on p "مدة الدراسة: مدة الدراسة في المعهد هي أربع سنوات دراسية، يحصل بعدها الطالب على …" at bounding box center [411, 287] width 602 height 36
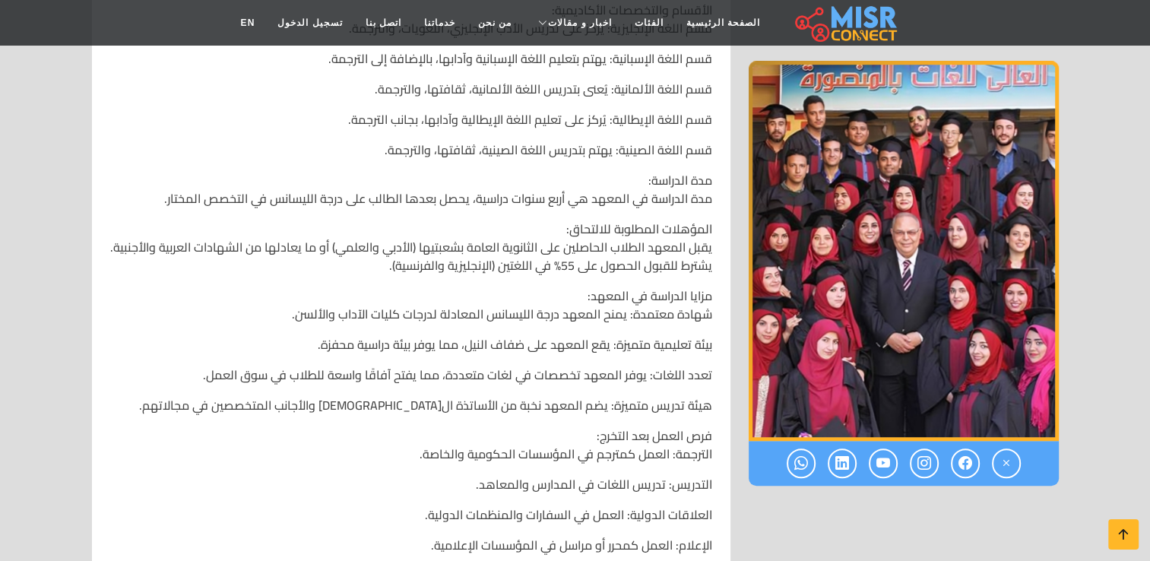
scroll to position [1064, 0]
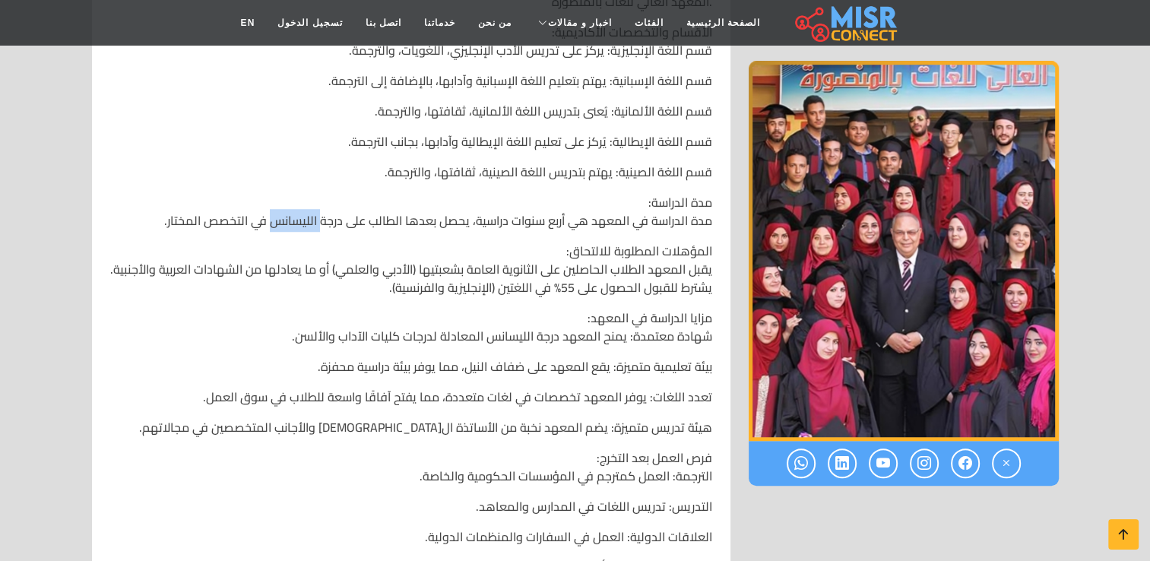
drag, startPoint x: 322, startPoint y: 224, endPoint x: 277, endPoint y: 162, distance: 77.2
click at [271, 226] on p "مدة الدراسة: مدة الدراسة في المعهد هي أربع سنوات دراسية، يحصل بعدها الطالب على …" at bounding box center [411, 211] width 602 height 36
click at [277, 157] on div "المعهد العالي للغات بالمنصورة 📍 العنوان: ميت [PERSON_NAME][DATE]، [GEOGRAPHIC_D…" at bounding box center [411, 205] width 620 height 900
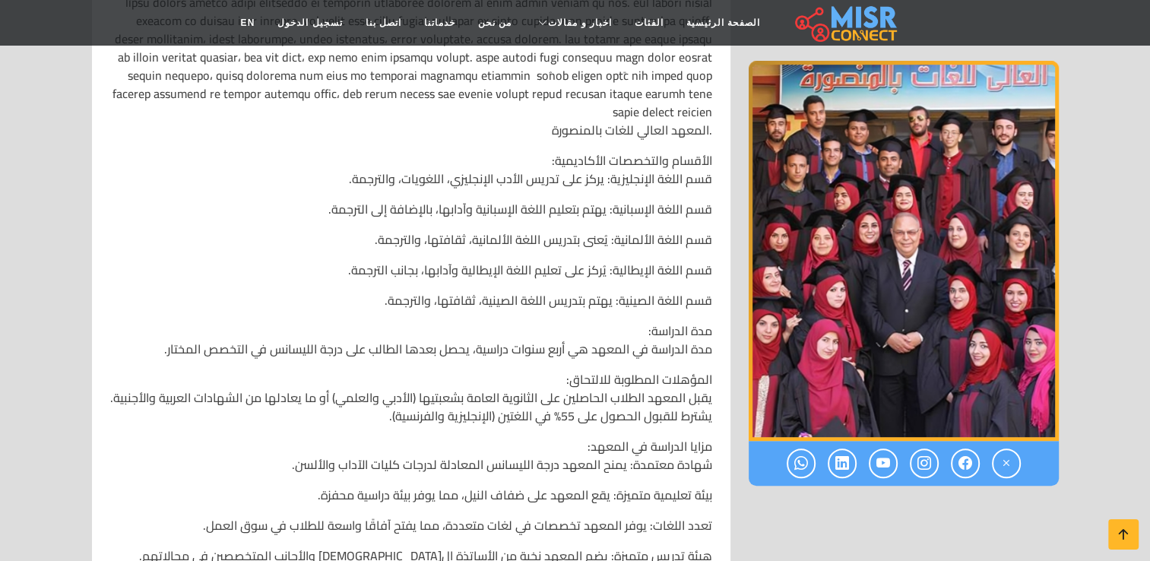
scroll to position [912, 0]
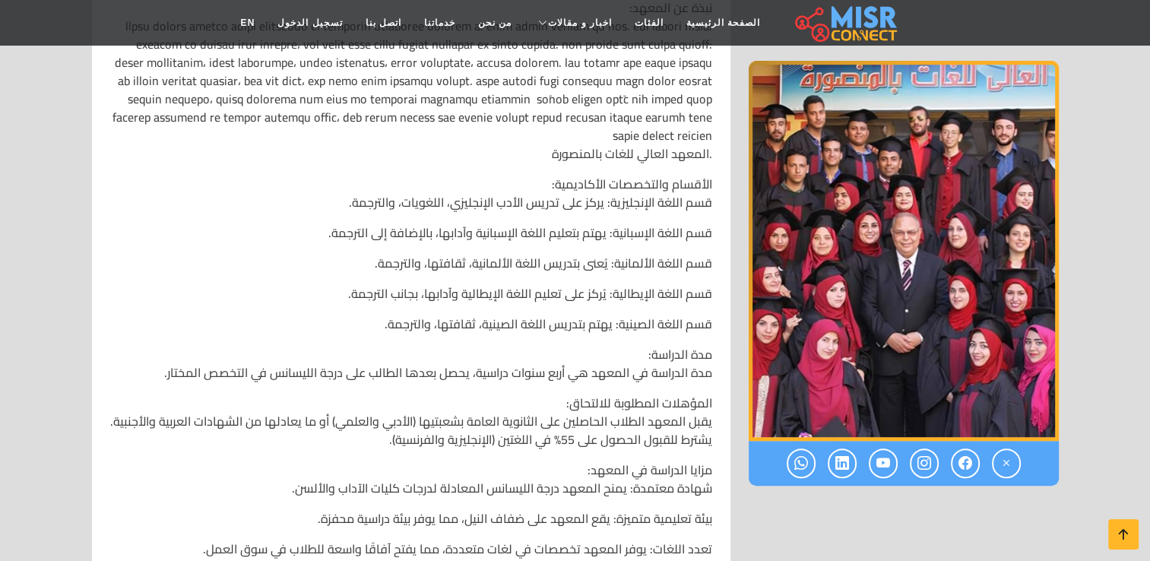
click at [531, 163] on div "المعهد العالي للغات بالمنصورة 📍 العنوان: ميت [PERSON_NAME][DATE]، [GEOGRAPHIC_D…" at bounding box center [411, 357] width 620 height 900
drag, startPoint x: 599, startPoint y: 163, endPoint x: 619, endPoint y: 184, distance: 29.0
click at [619, 184] on div "المعهد العالي للغات بالمنصورة 📍 العنوان: ميت [PERSON_NAME][DATE]، [GEOGRAPHIC_D…" at bounding box center [411, 357] width 620 height 900
